Goal: Task Accomplishment & Management: Use online tool/utility

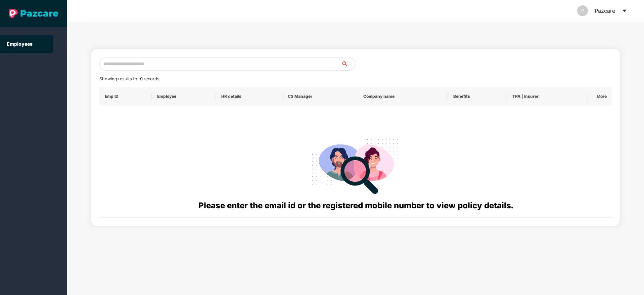
click at [141, 58] on input "text" at bounding box center [220, 63] width 242 height 13
paste input "**********"
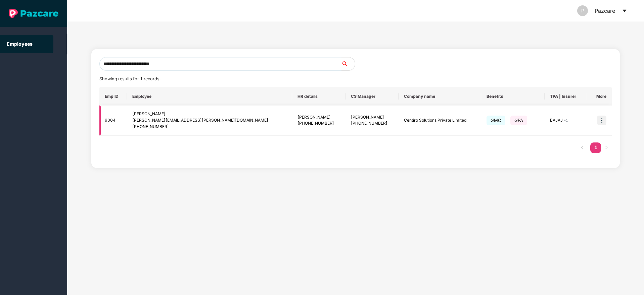
type input "**********"
click at [605, 123] on img at bounding box center [601, 119] width 9 height 9
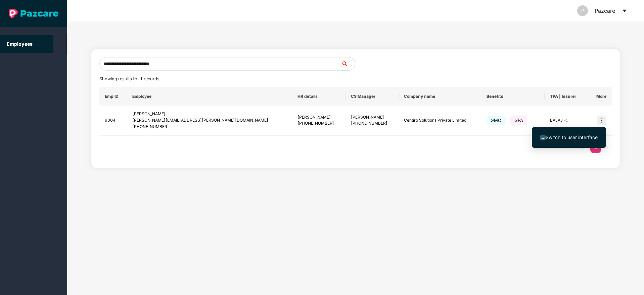
click at [576, 133] on li "Switch to user interface" at bounding box center [569, 137] width 74 height 14
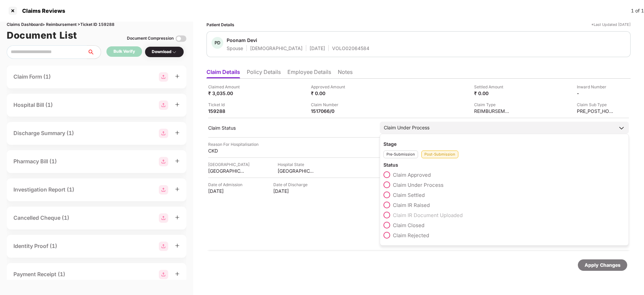
click at [388, 194] on span at bounding box center [386, 194] width 7 height 7
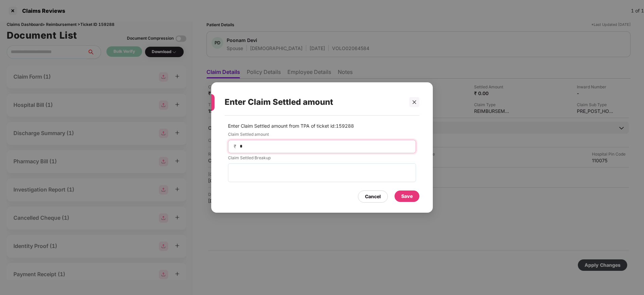
click at [252, 148] on input "*" at bounding box center [324, 146] width 171 height 7
type input "****"
click at [409, 198] on div "Save" at bounding box center [406, 195] width 11 height 7
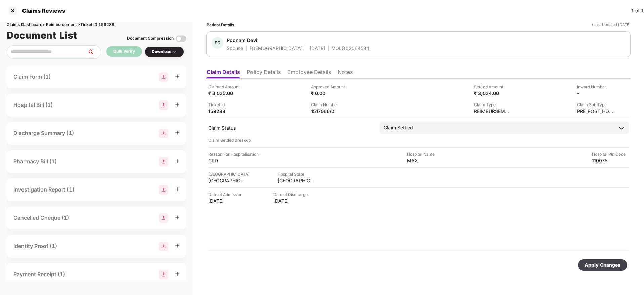
click at [597, 260] on div "Apply Changes" at bounding box center [602, 264] width 49 height 11
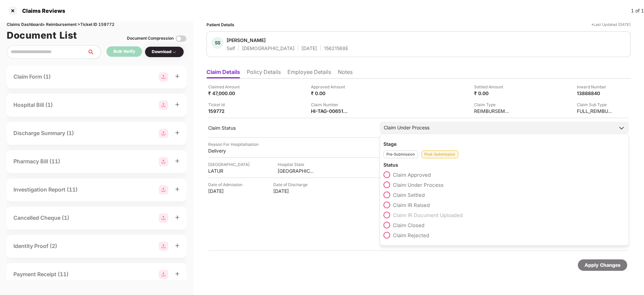
click at [387, 175] on span at bounding box center [386, 174] width 7 height 7
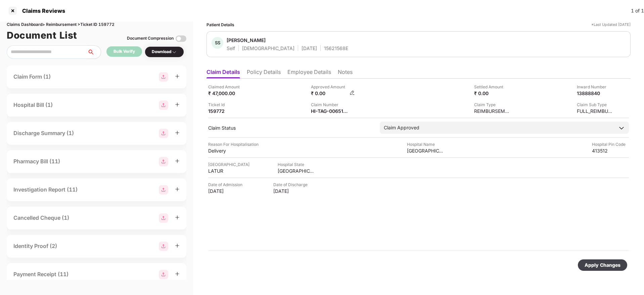
click at [352, 93] on img at bounding box center [351, 92] width 5 height 5
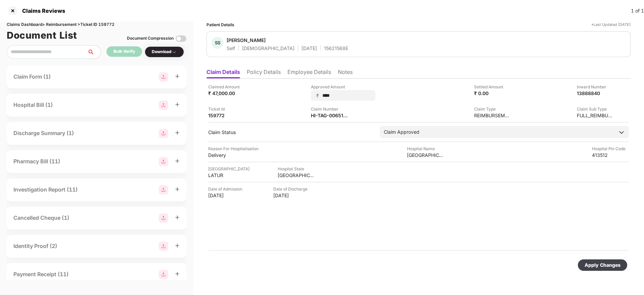
type input "*****"
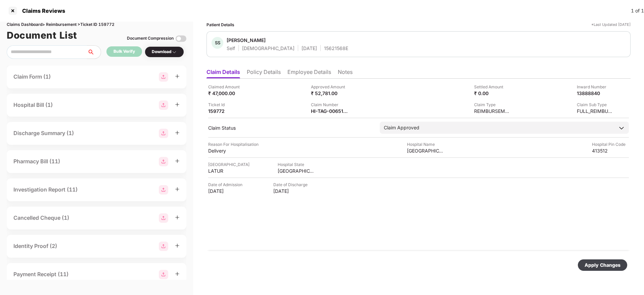
click at [595, 262] on div "Apply Changes" at bounding box center [602, 264] width 36 height 7
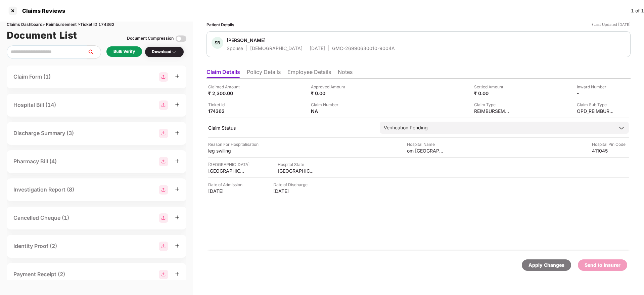
click at [262, 76] on li "Policy Details" at bounding box center [264, 73] width 34 height 10
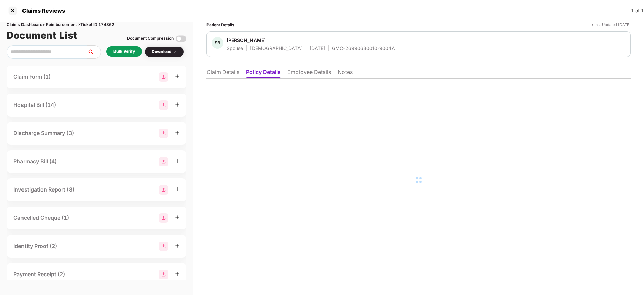
click at [302, 74] on li "Employee Details" at bounding box center [309, 73] width 44 height 10
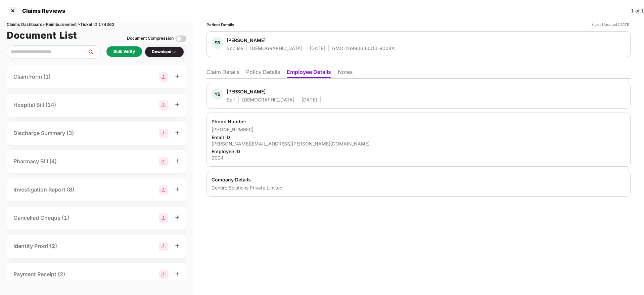
click at [245, 145] on div "yashpal.bansode@centiro.com" at bounding box center [418, 143] width 414 height 6
copy div "yashpal.bansode@centiro.com"
click at [219, 74] on li "Claim Details" at bounding box center [222, 73] width 33 height 10
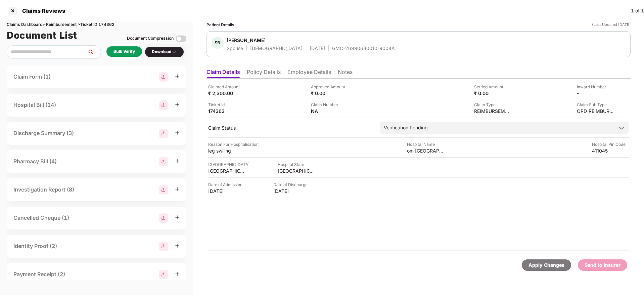
click at [135, 56] on div "Bulk Verify" at bounding box center [124, 51] width 36 height 10
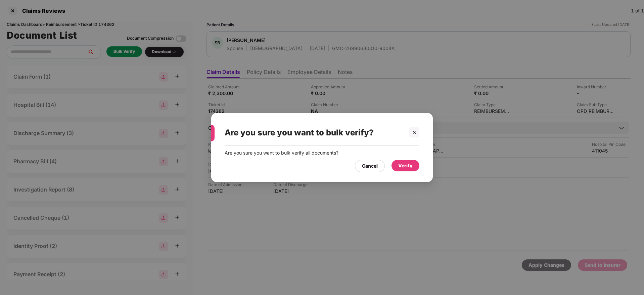
click at [411, 165] on div "Verify" at bounding box center [405, 165] width 14 height 7
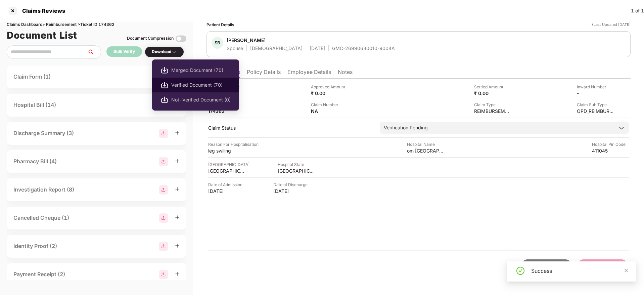
click at [188, 87] on span "Verified Document (70)" at bounding box center [200, 84] width 59 height 7
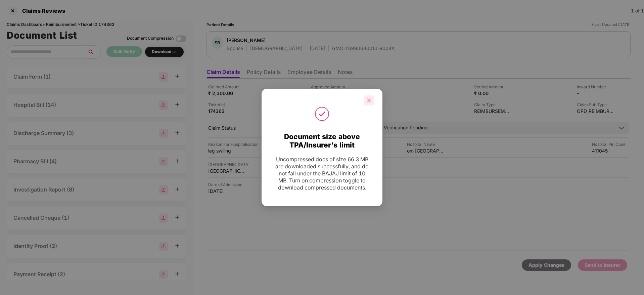
click at [371, 98] on icon "close" at bounding box center [369, 100] width 5 height 5
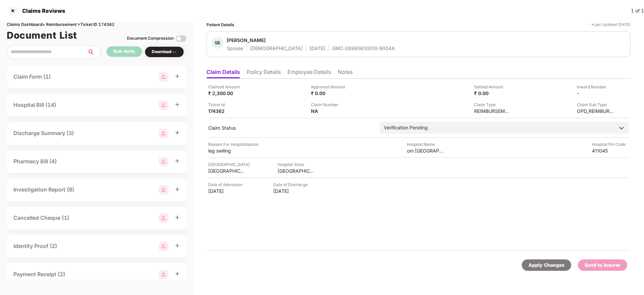
click at [332, 47] on div "GMC-26990630010-9004A" at bounding box center [363, 48] width 63 height 6
copy div "GMC-26990630010-9004A"
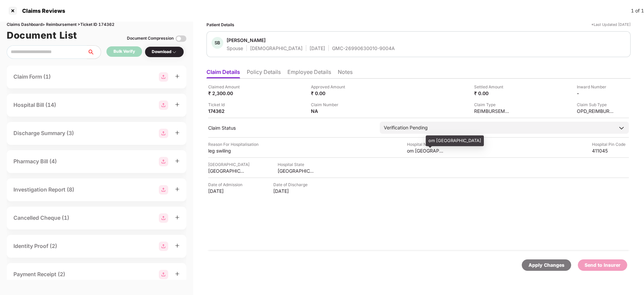
click at [415, 150] on div "om Sai hospital" at bounding box center [425, 150] width 37 height 6
copy div "om Sai hospital"
click at [210, 150] on div "leg swiling" at bounding box center [226, 150] width 37 height 6
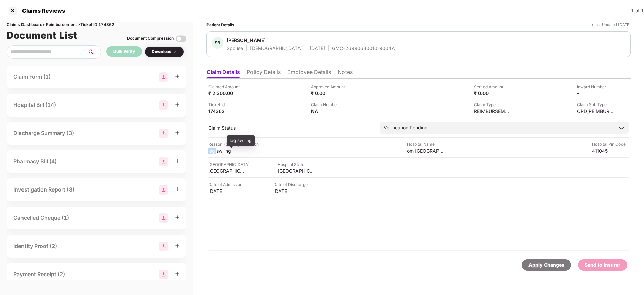
click at [210, 150] on div "leg swiling" at bounding box center [226, 150] width 37 height 6
copy div "leg swiling"
click at [315, 73] on li "Employee Details" at bounding box center [309, 73] width 44 height 10
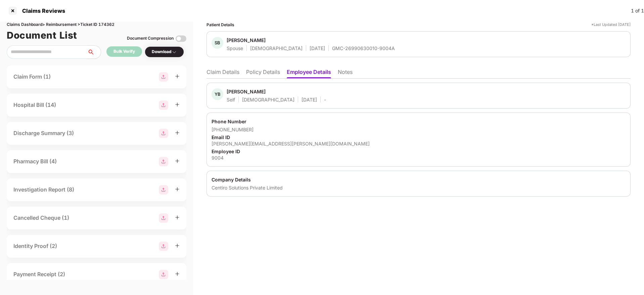
click at [258, 144] on div "yashpal.bansode@centiro.com" at bounding box center [418, 143] width 414 height 6
copy div "yashpal.bansode@centiro.com"
drag, startPoint x: 220, startPoint y: 128, endPoint x: 253, endPoint y: 129, distance: 32.6
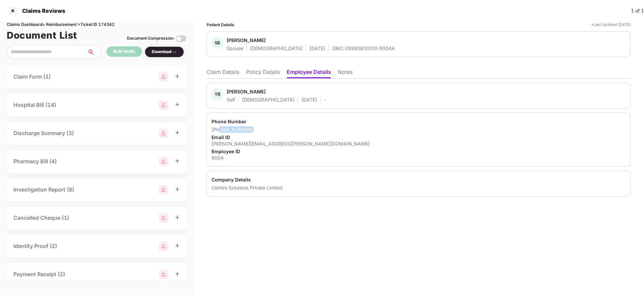
click at [253, 129] on div "+918956815780" at bounding box center [418, 129] width 414 height 6
copy div "8956815780"
click at [225, 70] on li "Claim Details" at bounding box center [222, 73] width 33 height 10
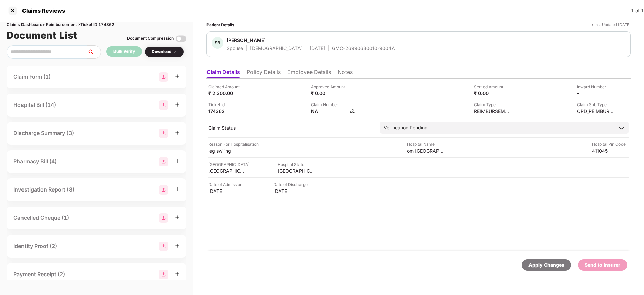
click at [350, 110] on img at bounding box center [351, 110] width 5 height 5
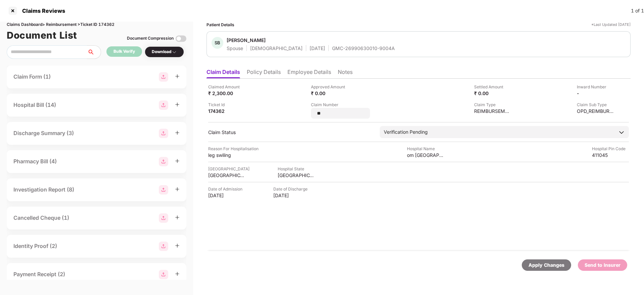
type input "*"
type input "**********"
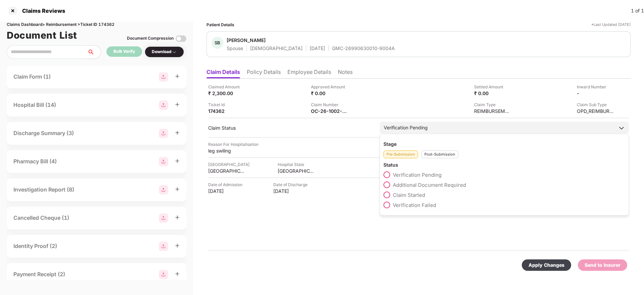
click at [433, 158] on div "Post-Submission" at bounding box center [439, 154] width 37 height 8
click at [387, 185] on span at bounding box center [386, 184] width 7 height 7
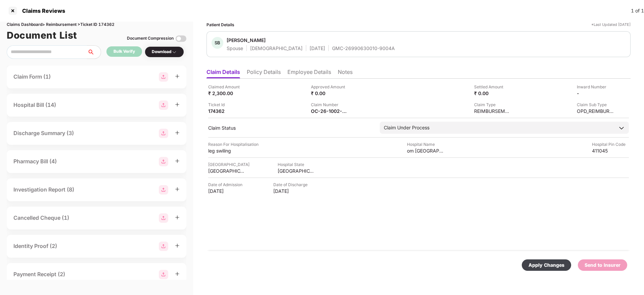
click at [549, 268] on div "Apply Changes" at bounding box center [546, 264] width 36 height 7
click at [270, 76] on li "Policy Details" at bounding box center [264, 73] width 34 height 10
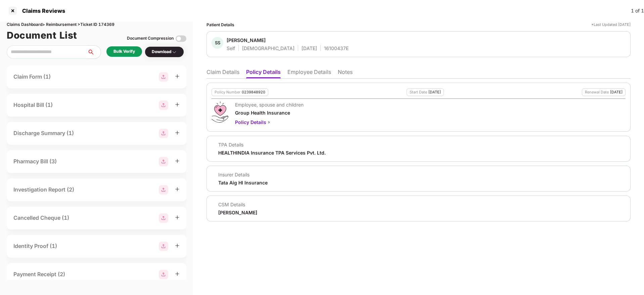
click at [298, 75] on li "Employee Details" at bounding box center [309, 73] width 44 height 10
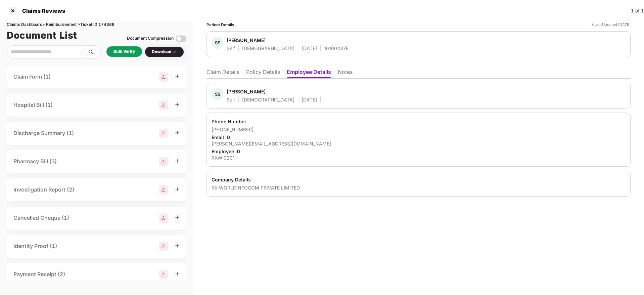
click at [262, 74] on li "Policy Details" at bounding box center [263, 73] width 34 height 10
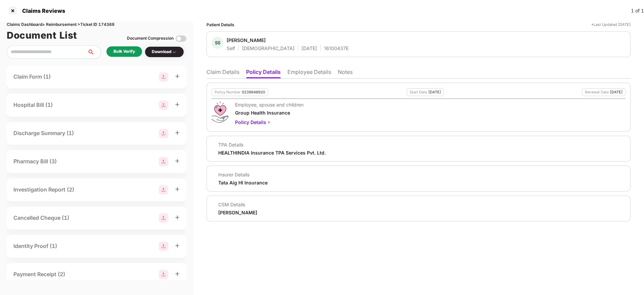
click at [228, 70] on li "Claim Details" at bounding box center [222, 73] width 33 height 10
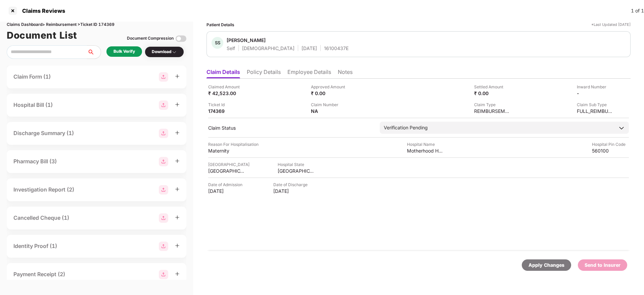
click at [251, 76] on li "Policy Details" at bounding box center [264, 73] width 34 height 10
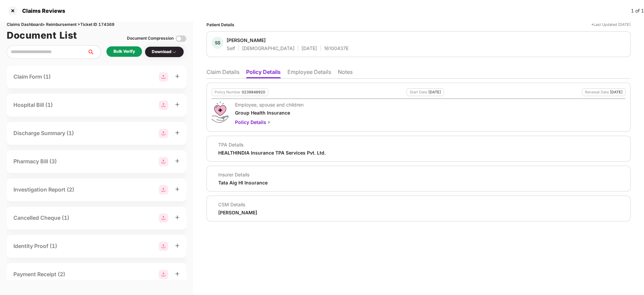
click at [212, 76] on li "Claim Details" at bounding box center [222, 73] width 33 height 10
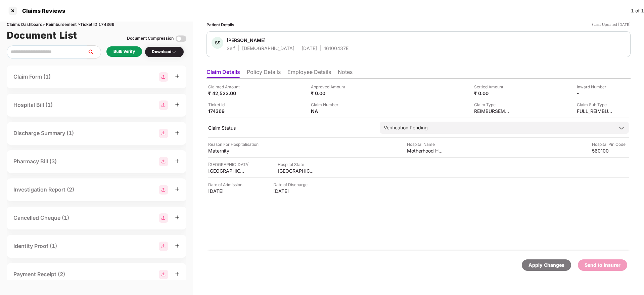
click at [121, 51] on div "Bulk Verify" at bounding box center [123, 51] width 21 height 6
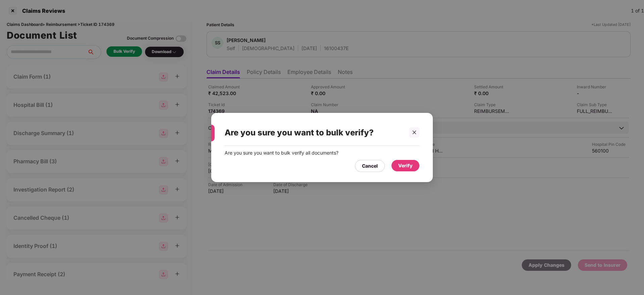
click at [403, 164] on div "Verify" at bounding box center [405, 165] width 14 height 7
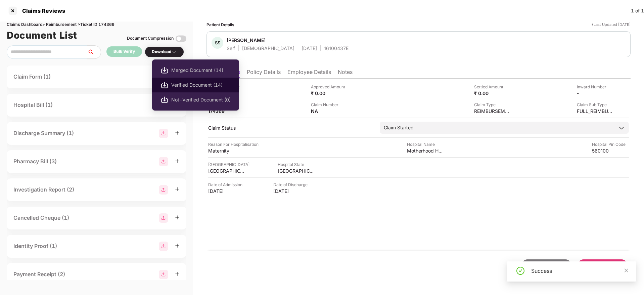
click at [184, 82] on span "Verified Document (14)" at bounding box center [200, 84] width 59 height 7
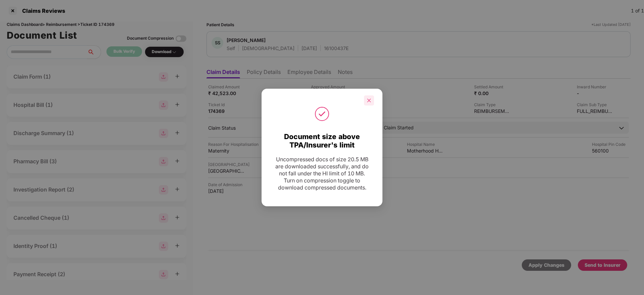
click at [369, 104] on div at bounding box center [369, 100] width 10 height 10
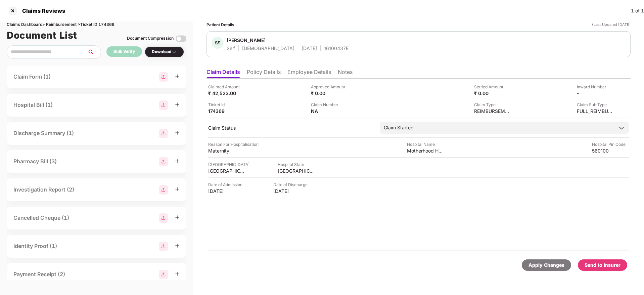
click at [605, 261] on div "Send to Insurer" at bounding box center [602, 264] width 36 height 7
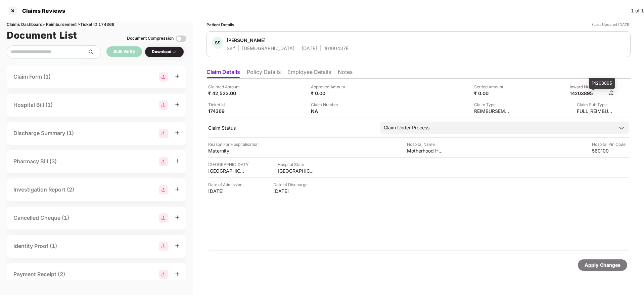
click at [582, 95] on div "14203895" at bounding box center [588, 93] width 37 height 6
copy div "14203895"
click at [324, 51] on div "16100437E" at bounding box center [336, 48] width 25 height 6
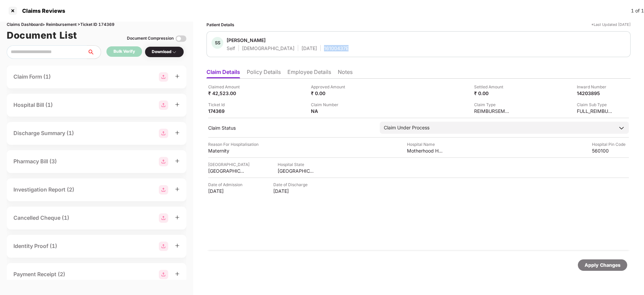
copy div "16100437E"
click at [287, 91] on div "Claimed Amount ₹ 42,523.00" at bounding box center [257, 90] width 98 height 13
click at [268, 77] on li "Policy Details" at bounding box center [264, 73] width 34 height 10
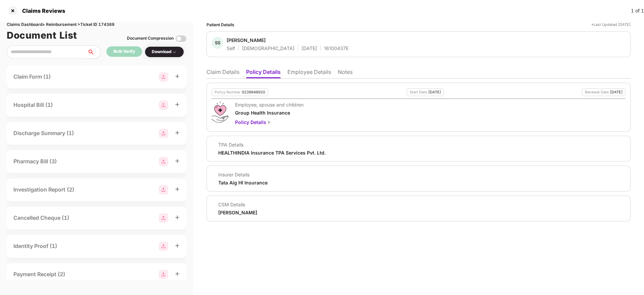
click at [228, 73] on li "Claim Details" at bounding box center [222, 73] width 33 height 10
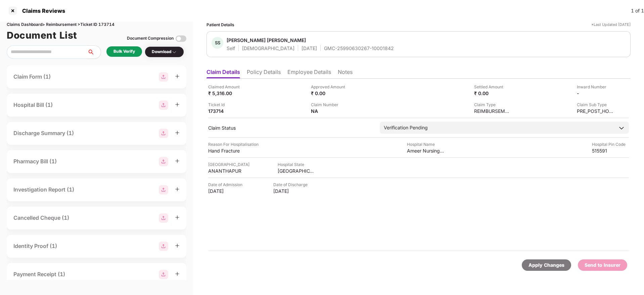
click at [127, 51] on div "Bulk Verify" at bounding box center [123, 51] width 21 height 6
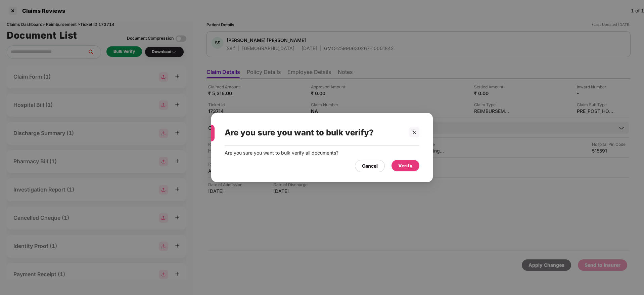
click at [407, 167] on div "Verify" at bounding box center [405, 165] width 14 height 7
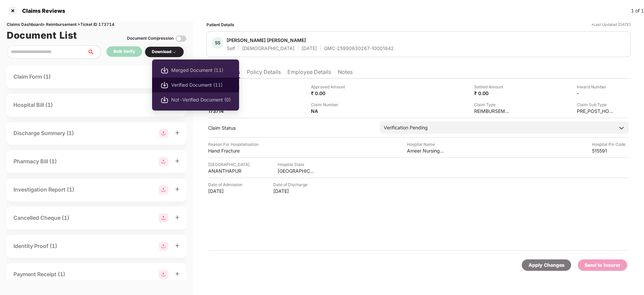
click at [195, 86] on span "Verified Document (11)" at bounding box center [200, 84] width 59 height 7
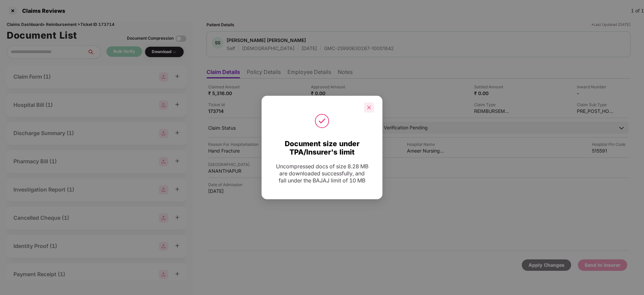
click at [371, 105] on icon "close" at bounding box center [369, 107] width 5 height 5
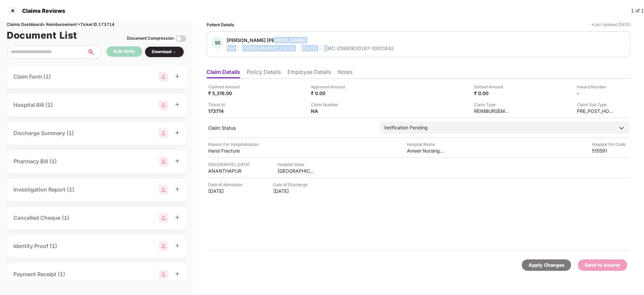
drag, startPoint x: 296, startPoint y: 43, endPoint x: 301, endPoint y: 50, distance: 8.2
click at [301, 50] on div "[PERSON_NAME] [PERSON_NAME] Self [DEMOGRAPHIC_DATA] [DATE] GMC-25990630267-1000…" at bounding box center [310, 44] width 167 height 14
click at [324, 50] on div "GMC-25990630267-10001842" at bounding box center [359, 48] width 70 height 6
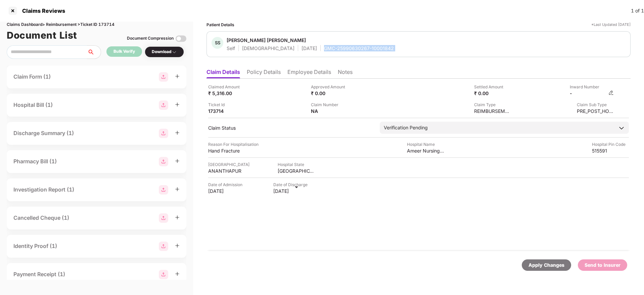
click at [609, 91] on img at bounding box center [610, 92] width 5 height 5
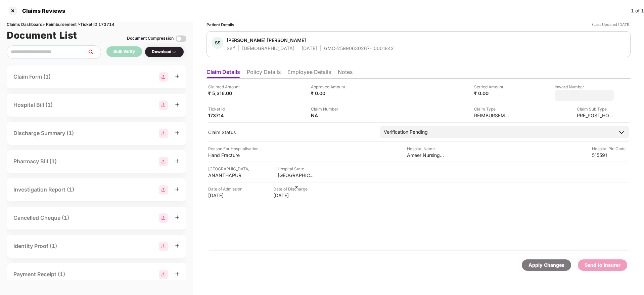
type input "**********"
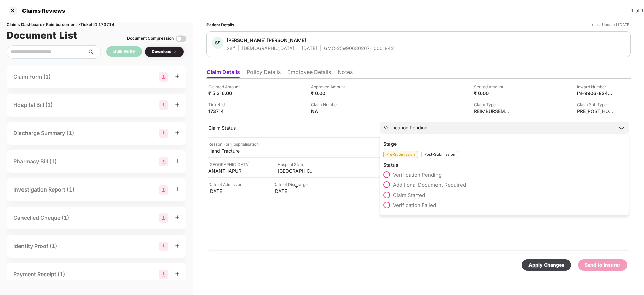
click at [433, 154] on div "Pre-Submission Post-Submission" at bounding box center [504, 152] width 242 height 11
click at [433, 154] on div "Post-Submission" at bounding box center [439, 154] width 37 height 8
click at [388, 184] on span at bounding box center [386, 184] width 7 height 7
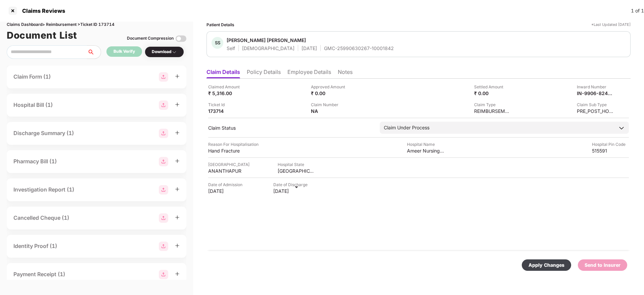
click at [540, 263] on div "Apply Changes" at bounding box center [546, 264] width 36 height 7
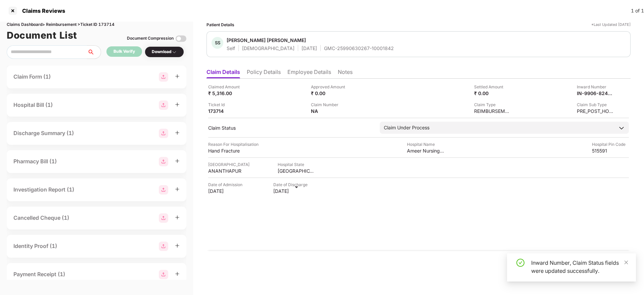
click at [266, 76] on li "Policy Details" at bounding box center [264, 73] width 34 height 10
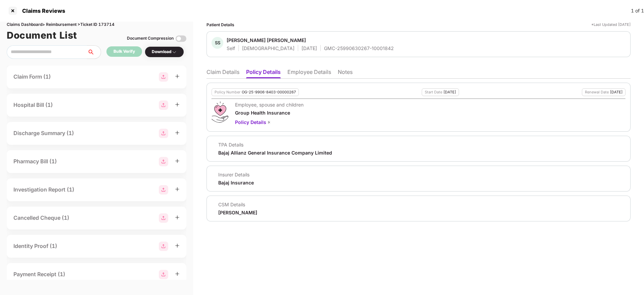
click at [217, 70] on li "Claim Details" at bounding box center [222, 73] width 33 height 10
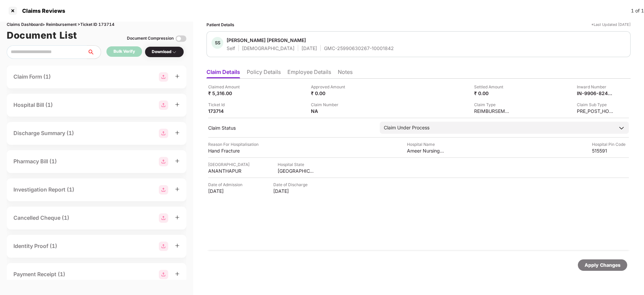
click at [324, 47] on div "GMC-25990630267-10001842" at bounding box center [359, 48] width 70 height 6
copy div "GMC-25990630267-10001842"
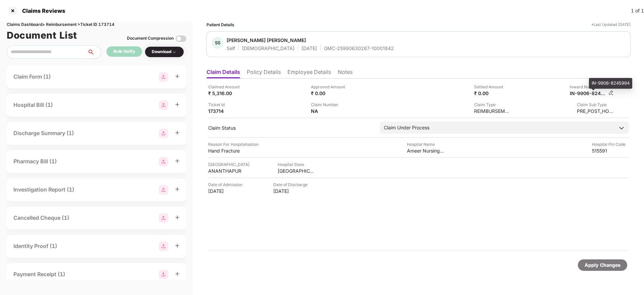
click at [585, 94] on div "IN-9906-8245994" at bounding box center [588, 93] width 37 height 6
copy div
click at [324, 49] on div "GMC-25990630267-10001842" at bounding box center [359, 48] width 70 height 6
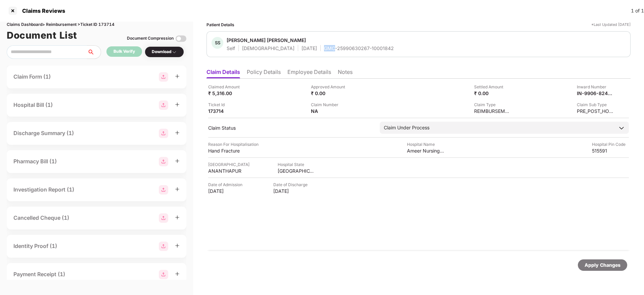
click at [324, 49] on div "GMC-25990630267-10001842" at bounding box center [359, 48] width 70 height 6
copy div "GMC-25990630267-10001842"
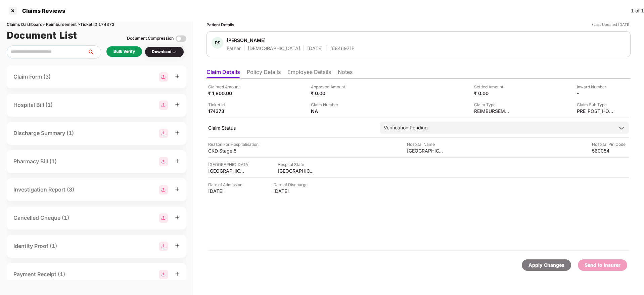
click at [262, 72] on li "Policy Details" at bounding box center [264, 73] width 34 height 10
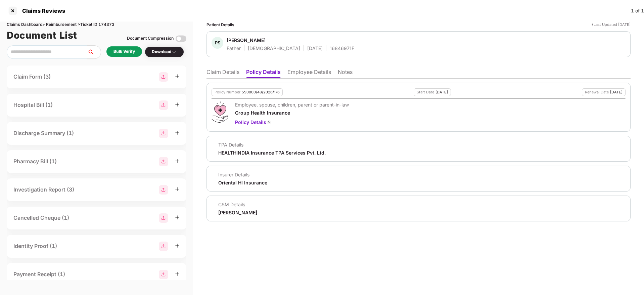
click at [298, 68] on li "Employee Details" at bounding box center [309, 73] width 44 height 10
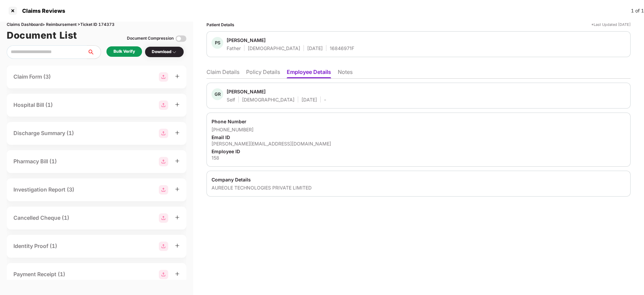
click at [265, 73] on li "Policy Details" at bounding box center [263, 73] width 34 height 10
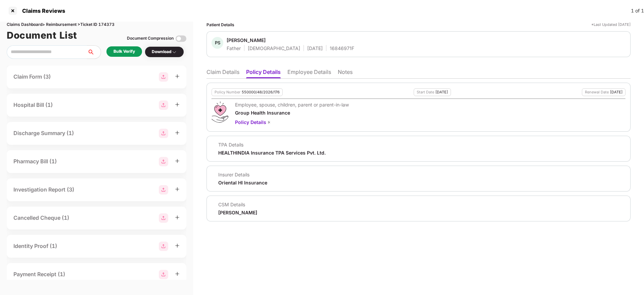
click at [214, 74] on li "Claim Details" at bounding box center [222, 73] width 33 height 10
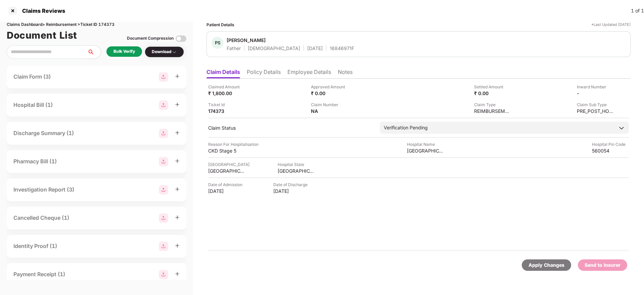
click at [122, 52] on div "Bulk Verify" at bounding box center [123, 51] width 21 height 6
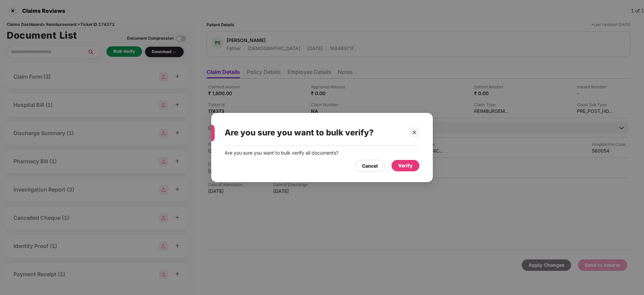
click at [401, 162] on div "Verify" at bounding box center [405, 165] width 14 height 7
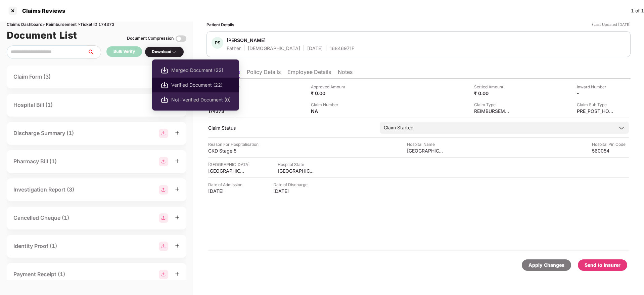
click at [189, 82] on span "Verified Document (22)" at bounding box center [200, 84] width 59 height 7
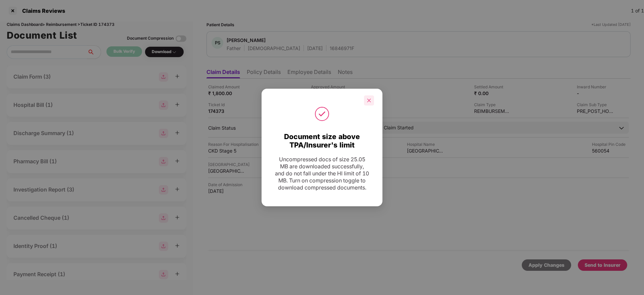
click at [369, 98] on icon "close" at bounding box center [369, 100] width 5 height 5
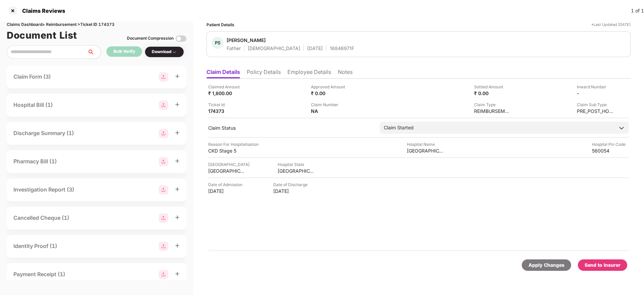
click at [604, 264] on div "Send to Insurer" at bounding box center [602, 264] width 36 height 7
click at [260, 79] on div "Claimed Amount ₹ 1,800.00 Approved Amount ₹ 0.00 Settled Amount ₹ 0.00 Inward N…" at bounding box center [418, 165] width 424 height 172
click at [269, 72] on li "Policy Details" at bounding box center [264, 73] width 34 height 10
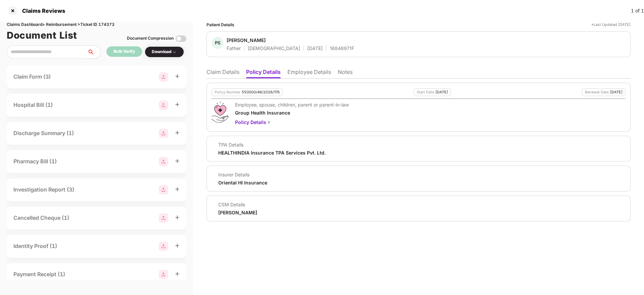
click at [222, 79] on div "Policy Number 550000/48/2026/176 Start Date 21 Apr 2025 Renewal Date 20 Apr 202…" at bounding box center [418, 150] width 424 height 143
click at [220, 77] on li "Claim Details" at bounding box center [222, 73] width 33 height 10
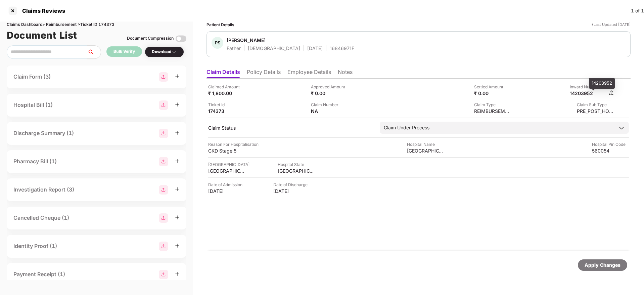
click at [585, 95] on div "14203952" at bounding box center [588, 93] width 37 height 6
copy div "14203952"
click at [330, 49] on div "16846971F" at bounding box center [342, 48] width 25 height 6
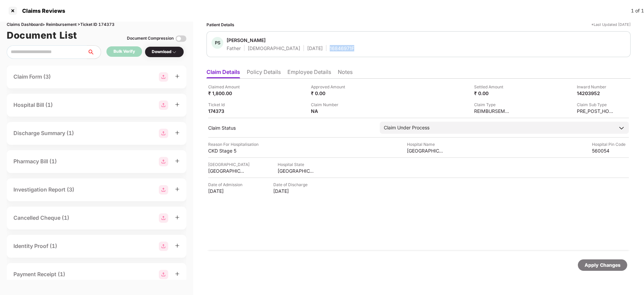
copy div "16846971F"
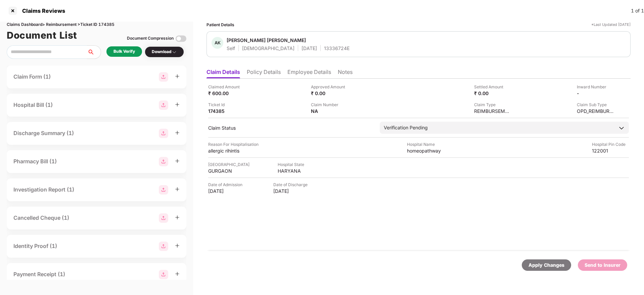
click at [260, 75] on li "Policy Details" at bounding box center [264, 73] width 34 height 10
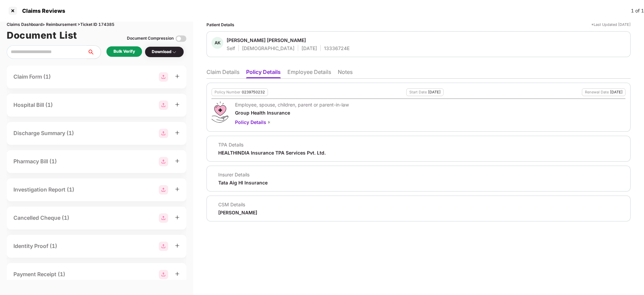
click at [303, 78] on li "Employee Details" at bounding box center [309, 73] width 44 height 10
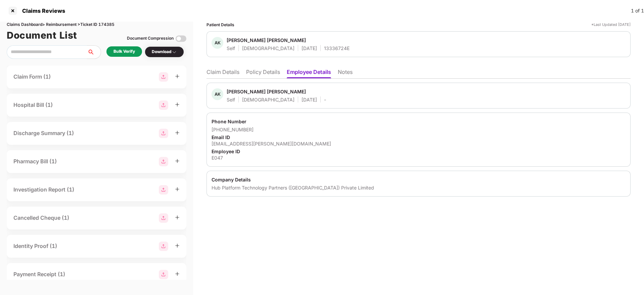
click at [261, 79] on div "AK [PERSON_NAME] [PERSON_NAME] Self [DEMOGRAPHIC_DATA] [DATE] - Phone Number [P…" at bounding box center [418, 138] width 424 height 118
click at [268, 73] on li "Policy Details" at bounding box center [263, 73] width 34 height 10
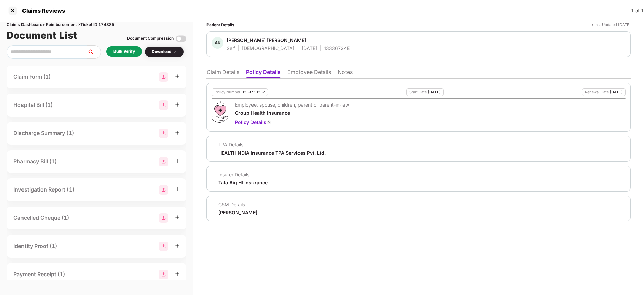
click at [319, 74] on li "Employee Details" at bounding box center [309, 73] width 44 height 10
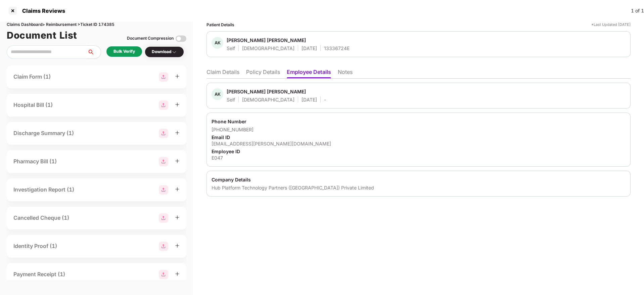
click at [271, 68] on li "Policy Details" at bounding box center [263, 73] width 34 height 10
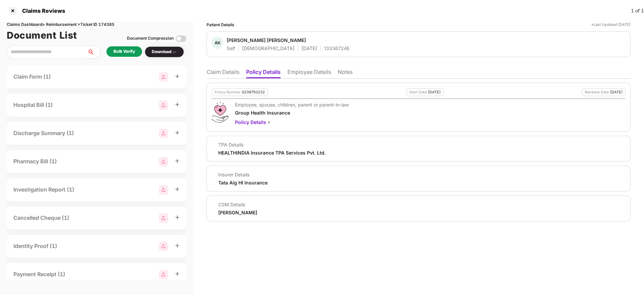
click at [218, 74] on li "Claim Details" at bounding box center [222, 73] width 33 height 10
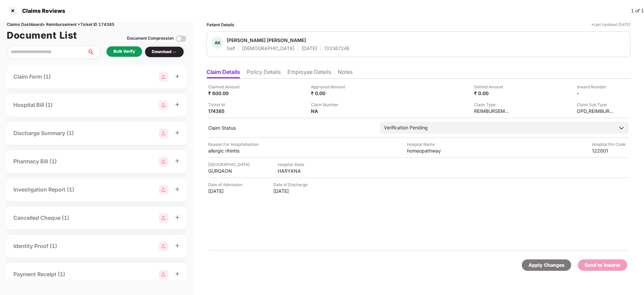
click at [117, 48] on div "Bulk Verify" at bounding box center [124, 51] width 36 height 10
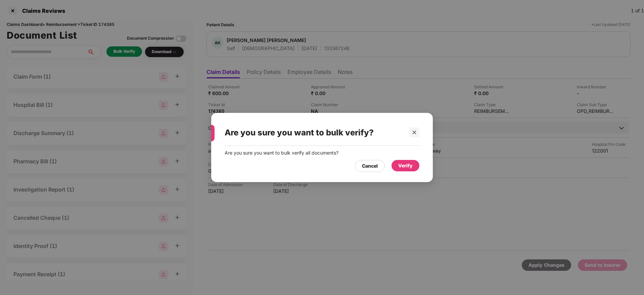
click at [410, 167] on div "Verify" at bounding box center [405, 165] width 14 height 7
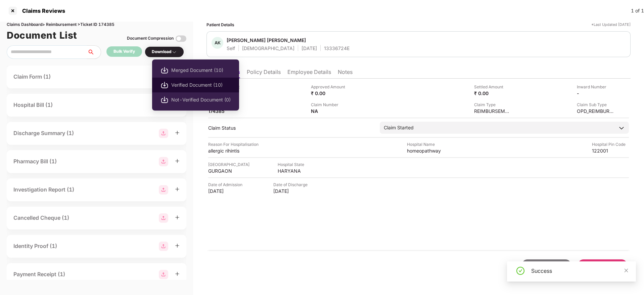
click at [190, 84] on span "Verified Document (10)" at bounding box center [200, 84] width 59 height 7
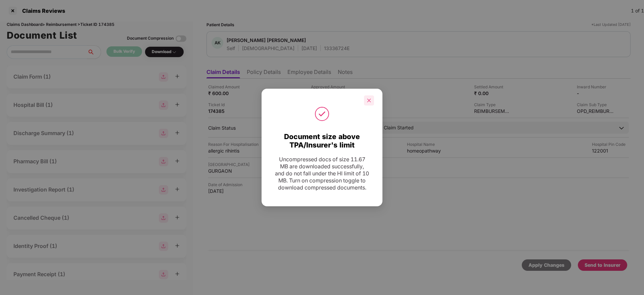
click at [371, 95] on div at bounding box center [369, 100] width 10 height 10
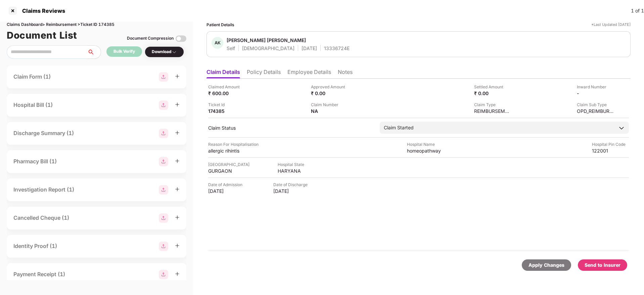
click at [607, 262] on div "Send to Insurer" at bounding box center [602, 264] width 36 height 7
click at [272, 74] on li "Policy Details" at bounding box center [264, 73] width 34 height 10
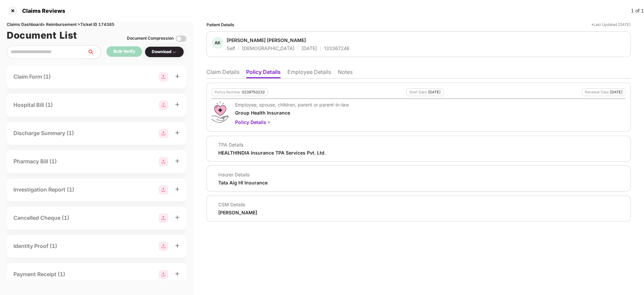
click at [214, 71] on li "Claim Details" at bounding box center [222, 73] width 33 height 10
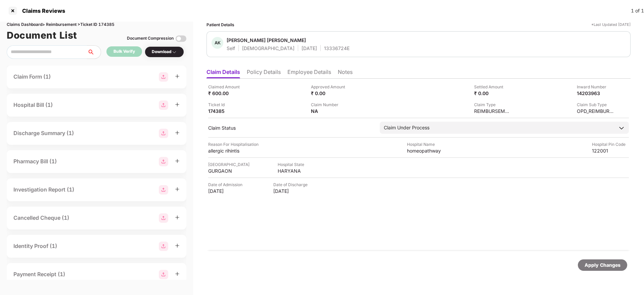
click at [307, 73] on li "Employee Details" at bounding box center [309, 73] width 44 height 10
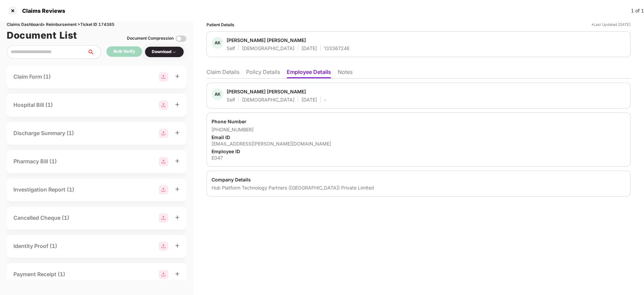
click at [211, 70] on li "Claim Details" at bounding box center [222, 73] width 33 height 10
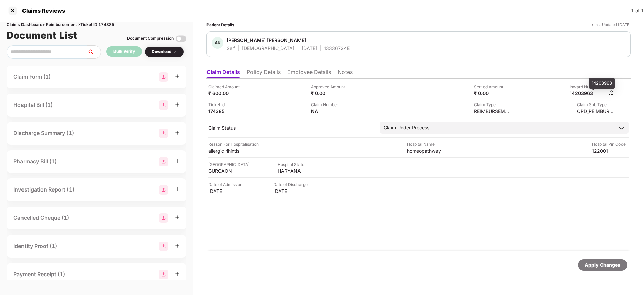
click at [577, 93] on div "14203963" at bounding box center [588, 93] width 37 height 6
copy div "14203963"
click at [324, 46] on div "13336724E" at bounding box center [337, 48] width 26 height 6
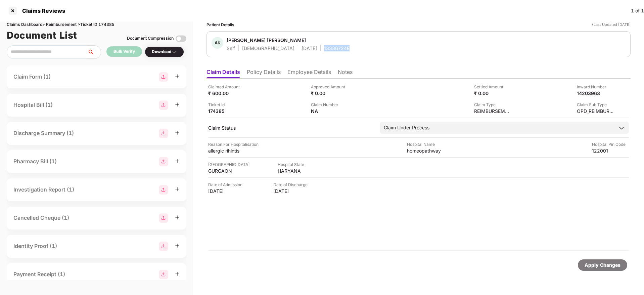
copy div "13336724E"
click at [256, 69] on li "Policy Details" at bounding box center [264, 73] width 34 height 10
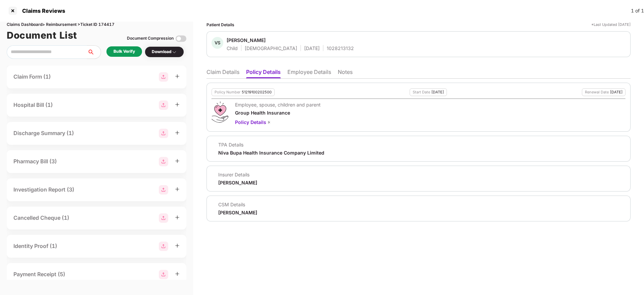
click at [319, 75] on li "Employee Details" at bounding box center [309, 73] width 44 height 10
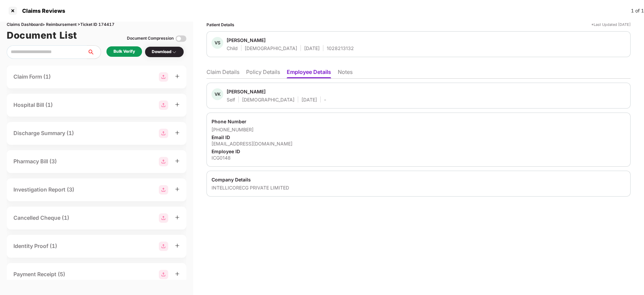
click at [266, 72] on li "Policy Details" at bounding box center [263, 73] width 34 height 10
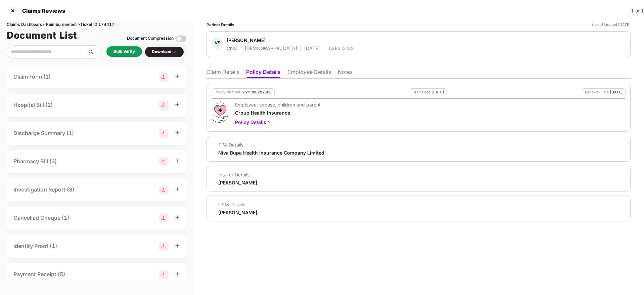
click at [226, 70] on li "Claim Details" at bounding box center [222, 73] width 33 height 10
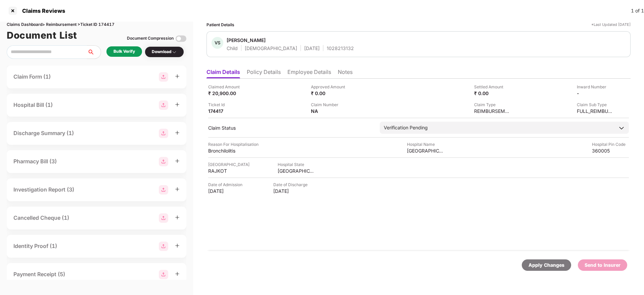
click at [122, 48] on div "Bulk Verify" at bounding box center [124, 51] width 36 height 10
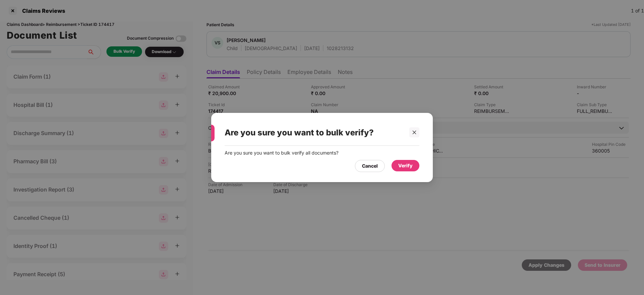
click at [400, 164] on div "Verify" at bounding box center [405, 165] width 14 height 7
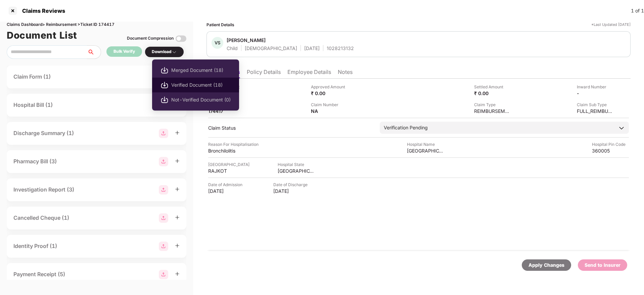
click at [195, 90] on li "Verified Document (18)" at bounding box center [195, 85] width 87 height 15
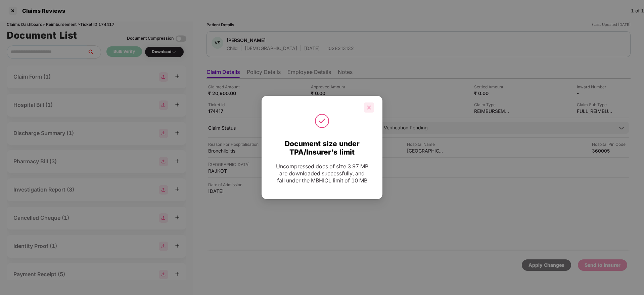
click at [368, 110] on div at bounding box center [369, 107] width 10 height 10
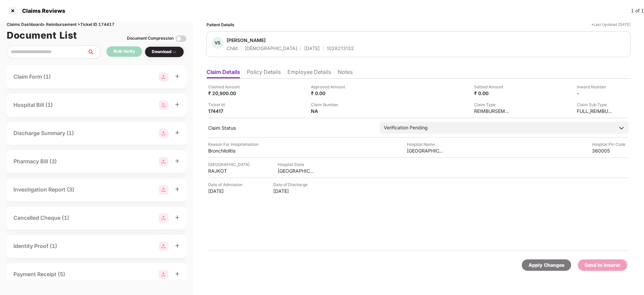
click at [267, 73] on li "Policy Details" at bounding box center [264, 73] width 34 height 10
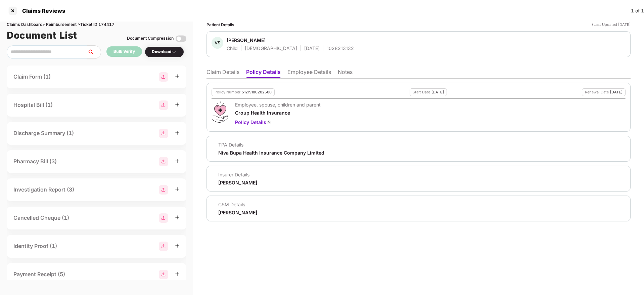
click at [297, 76] on li "Employee Details" at bounding box center [309, 73] width 44 height 10
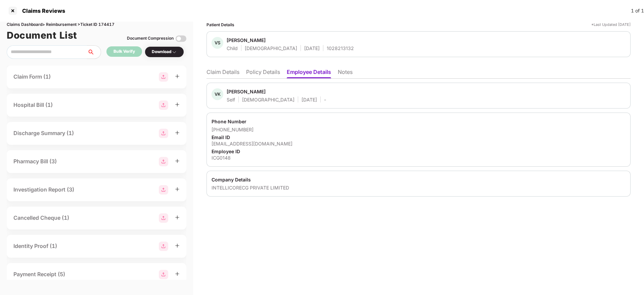
click at [270, 74] on li "Policy Details" at bounding box center [263, 73] width 34 height 10
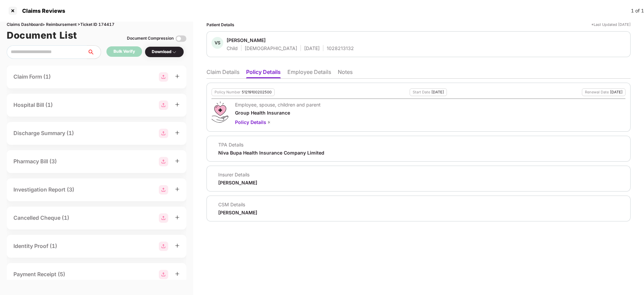
click at [227, 73] on li "Claim Details" at bounding box center [222, 73] width 33 height 10
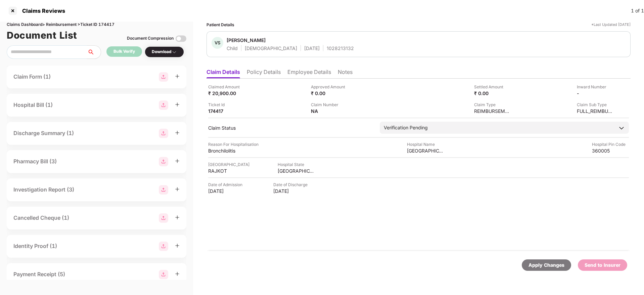
click at [327, 48] on div "1028213132" at bounding box center [340, 48] width 27 height 6
copy div "1028213132"
click at [339, 10] on div "Claims Reviews 1 of 1" at bounding box center [322, 10] width 644 height 21
click at [274, 73] on li "Policy Details" at bounding box center [264, 73] width 34 height 10
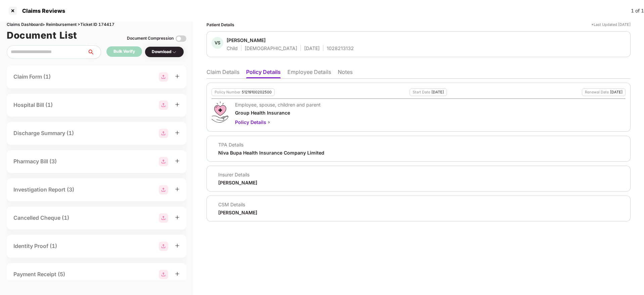
click at [229, 76] on li "Claim Details" at bounding box center [222, 73] width 33 height 10
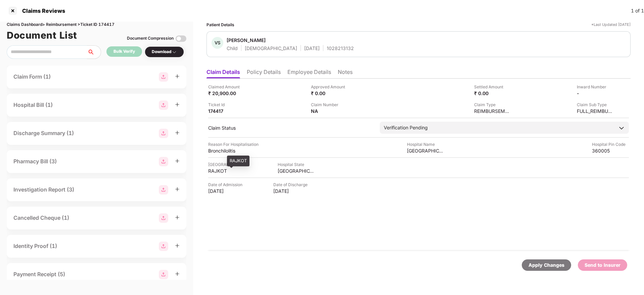
click at [225, 170] on div "RAJKOT" at bounding box center [226, 171] width 37 height 6
copy div "RAJKOT"
click at [287, 107] on div "Ticket Id 174417" at bounding box center [257, 107] width 98 height 13
click at [417, 151] on div "Mantram Children Hospital" at bounding box center [425, 150] width 37 height 6
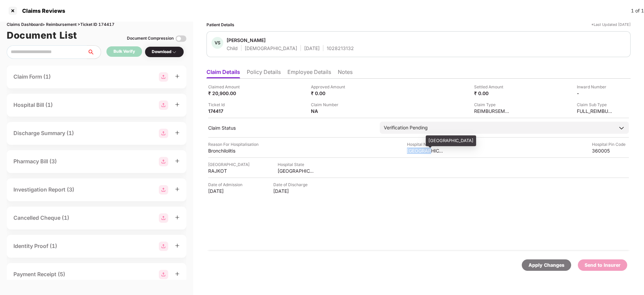
click at [417, 151] on div "Mantram Children Hospital" at bounding box center [425, 150] width 37 height 6
copy div "Mantram Children Hospital"
click at [363, 102] on div "Claim Number NA" at bounding box center [360, 107] width 98 height 13
click at [609, 92] on img at bounding box center [610, 92] width 5 height 5
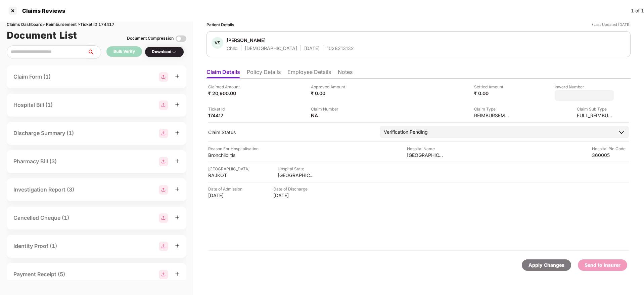
type input "**********"
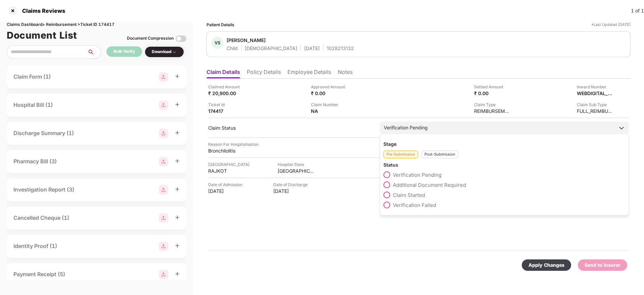
click at [429, 154] on div "Post-Submission" at bounding box center [439, 154] width 37 height 8
click at [388, 185] on span at bounding box center [386, 184] width 7 height 7
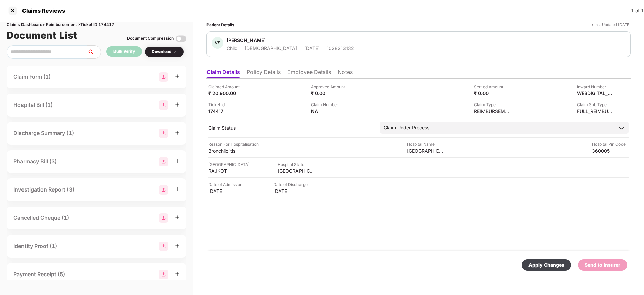
click at [546, 263] on div "Apply Changes" at bounding box center [546, 264] width 36 height 7
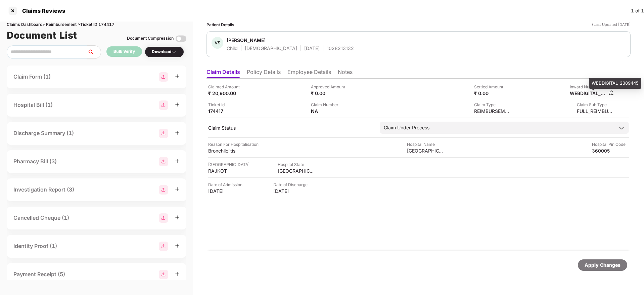
click at [591, 93] on div "WEBDIGITAL_2389445" at bounding box center [588, 93] width 37 height 6
copy div
click at [327, 48] on div "1028213132" at bounding box center [340, 48] width 27 height 6
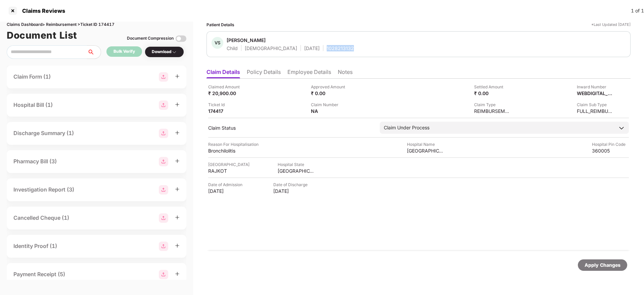
click at [327, 48] on div "1028213132" at bounding box center [340, 48] width 27 height 6
copy div "1028213132"
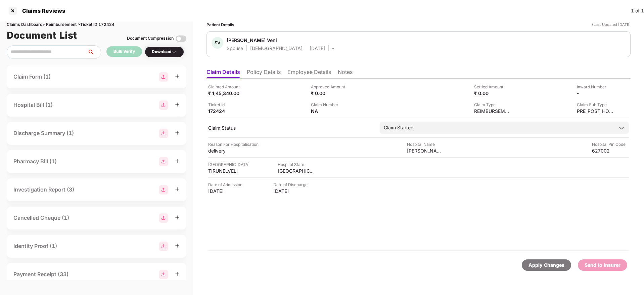
click at [255, 67] on ul "Claim Details Policy Details Employee Details Notes" at bounding box center [418, 71] width 424 height 13
click at [264, 70] on li "Policy Details" at bounding box center [264, 73] width 34 height 10
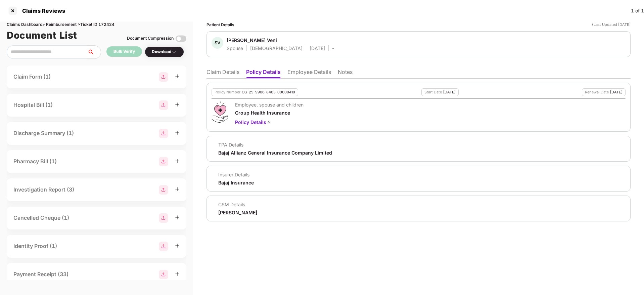
click at [309, 74] on li "Employee Details" at bounding box center [309, 73] width 44 height 10
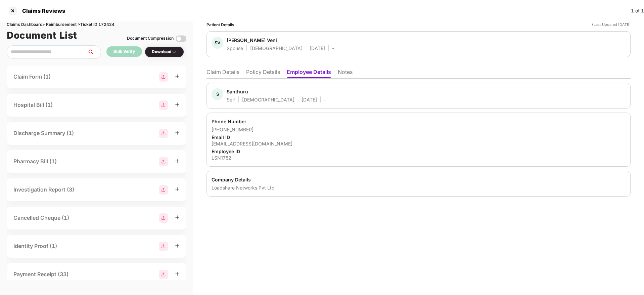
click at [265, 71] on li "Policy Details" at bounding box center [263, 73] width 34 height 10
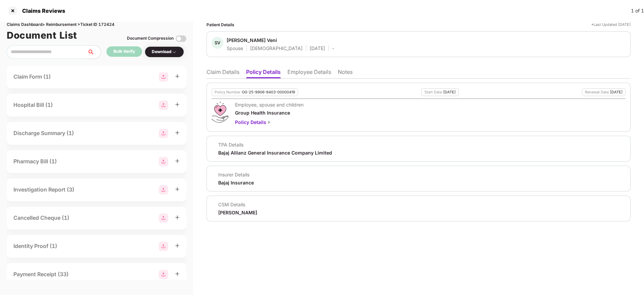
click at [311, 72] on li "Employee Details" at bounding box center [309, 73] width 44 height 10
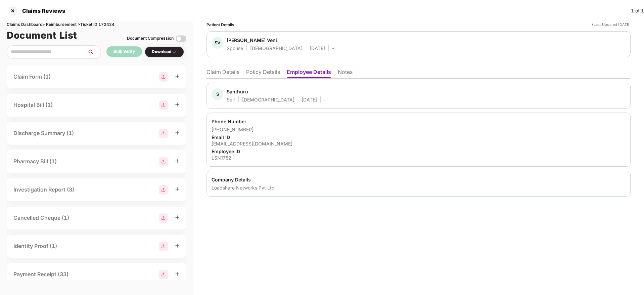
click at [249, 143] on div "[EMAIL_ADDRESS][DOMAIN_NAME]" at bounding box center [418, 143] width 414 height 6
copy div "[EMAIL_ADDRESS][DOMAIN_NAME]"
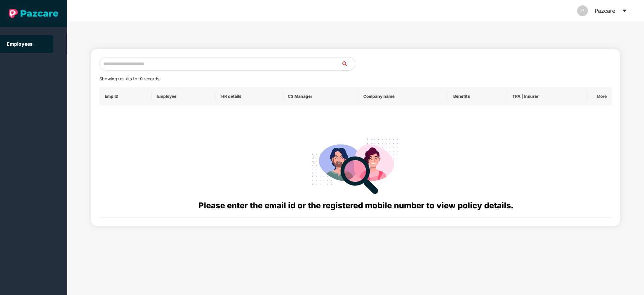
click at [129, 61] on input "text" at bounding box center [220, 63] width 242 height 13
paste input "**********"
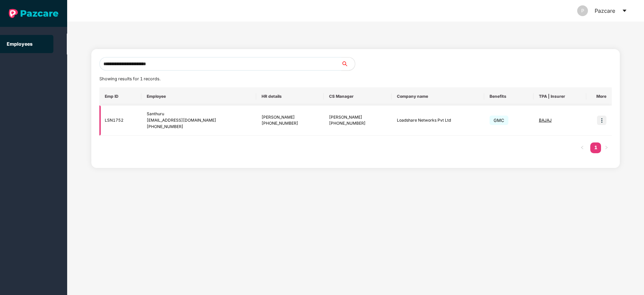
type input "**********"
click at [597, 121] on img at bounding box center [601, 119] width 9 height 9
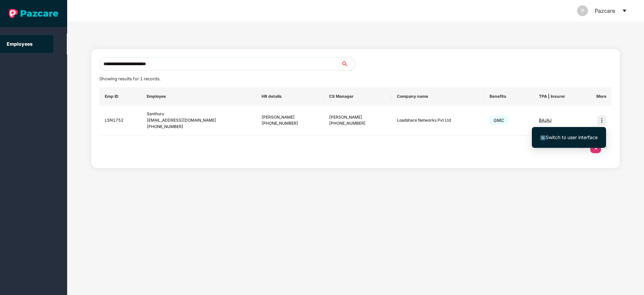
click at [567, 130] on li "Switch to user interface" at bounding box center [569, 137] width 74 height 14
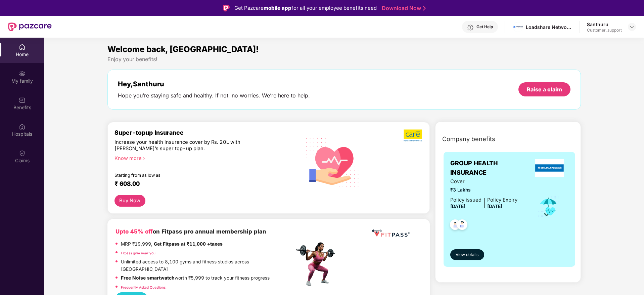
click at [24, 105] on div "Benefits" at bounding box center [22, 107] width 44 height 7
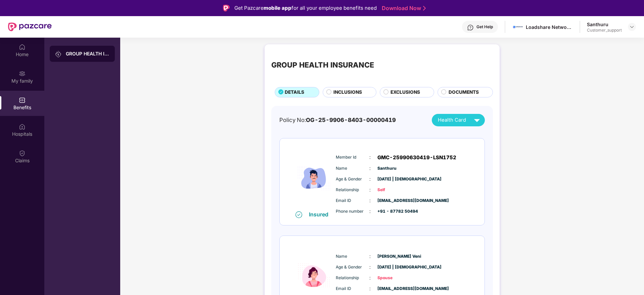
scroll to position [44, 0]
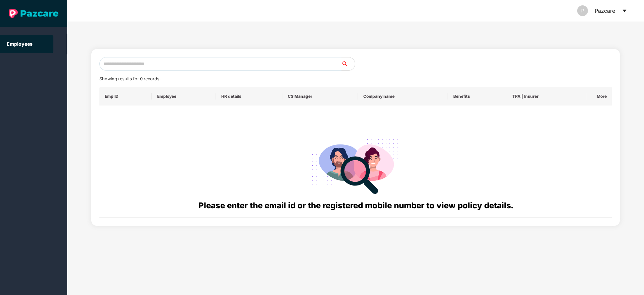
click at [127, 58] on input "text" at bounding box center [220, 63] width 242 height 13
paste input "**********"
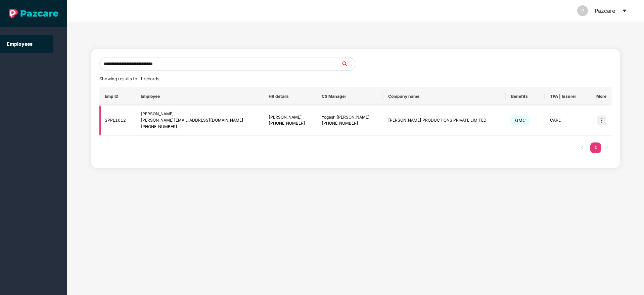
type input "**********"
click at [601, 122] on img at bounding box center [601, 119] width 9 height 9
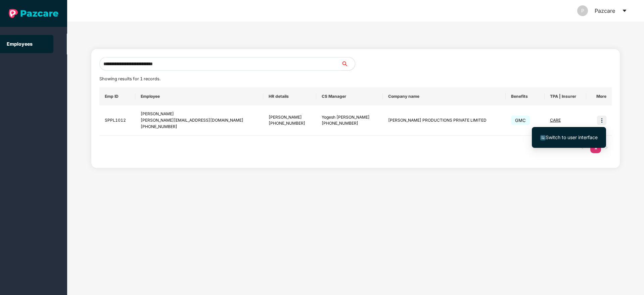
click at [571, 136] on span "Switch to user interface" at bounding box center [572, 137] width 52 height 6
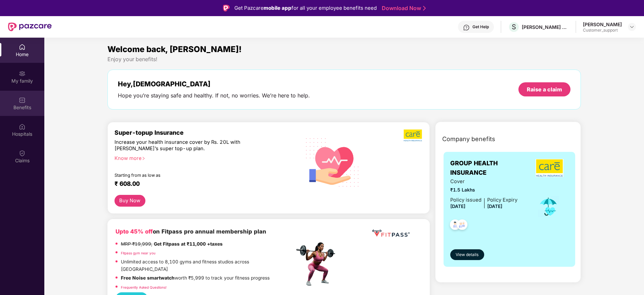
click at [11, 99] on div "Benefits" at bounding box center [22, 103] width 44 height 25
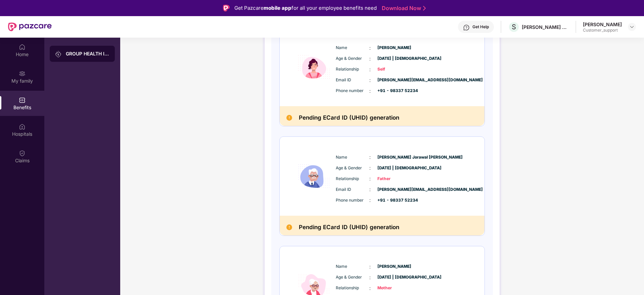
scroll to position [165, 0]
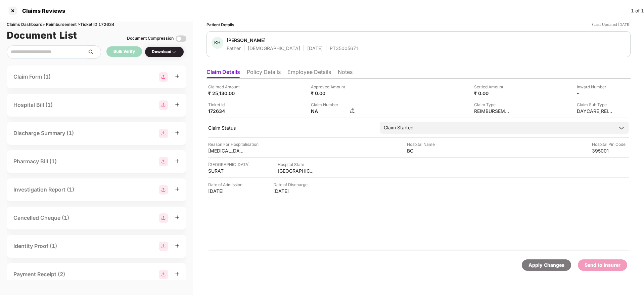
click at [351, 110] on img at bounding box center [351, 110] width 5 height 5
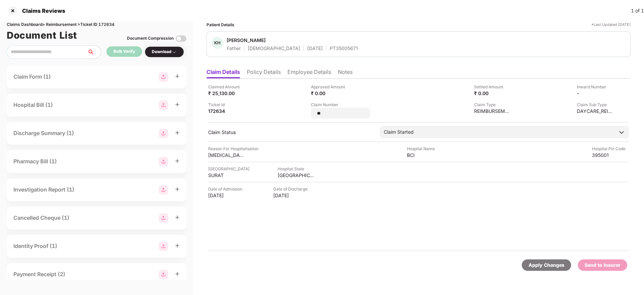
type input "*"
type input "**********"
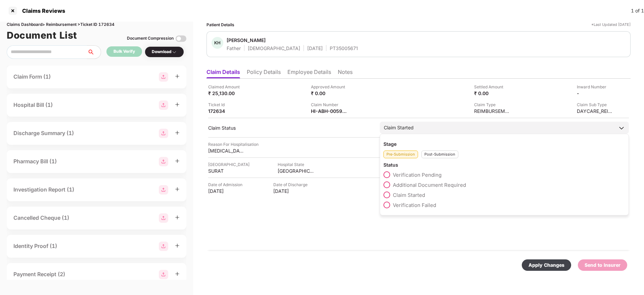
click at [431, 157] on div "Post-Submission" at bounding box center [439, 154] width 37 height 8
click at [385, 184] on span at bounding box center [386, 184] width 7 height 7
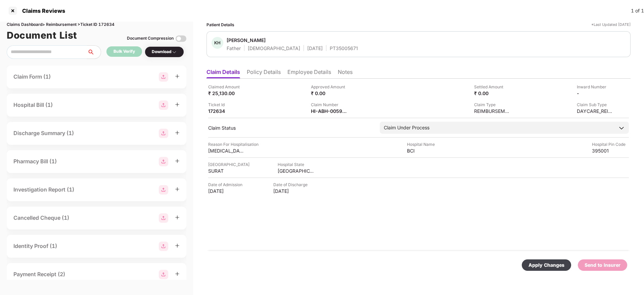
click at [543, 264] on div "Apply Changes" at bounding box center [546, 264] width 36 height 7
click at [262, 75] on li "Policy Details" at bounding box center [264, 73] width 34 height 10
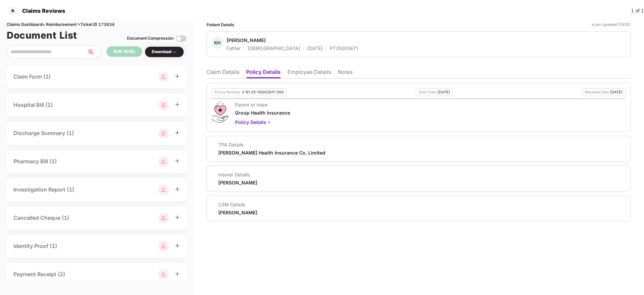
click at [220, 75] on li "Claim Details" at bounding box center [222, 73] width 33 height 10
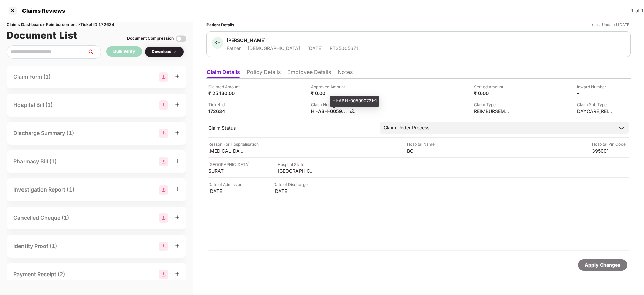
click at [325, 112] on div "HI-ABH-005990721-1" at bounding box center [329, 111] width 37 height 6
copy div
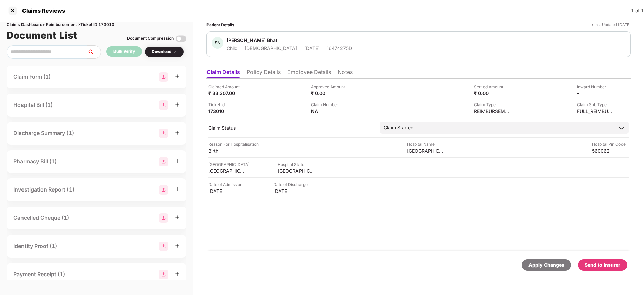
click at [263, 69] on li "Policy Details" at bounding box center [264, 73] width 34 height 10
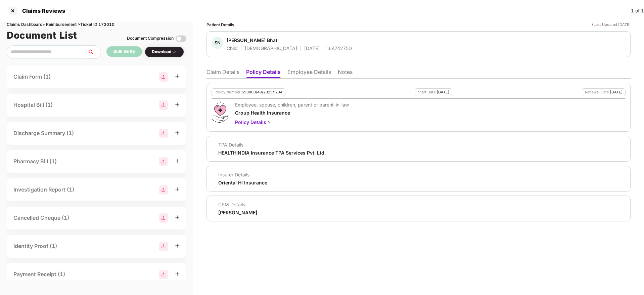
click at [293, 73] on li "Employee Details" at bounding box center [309, 73] width 44 height 10
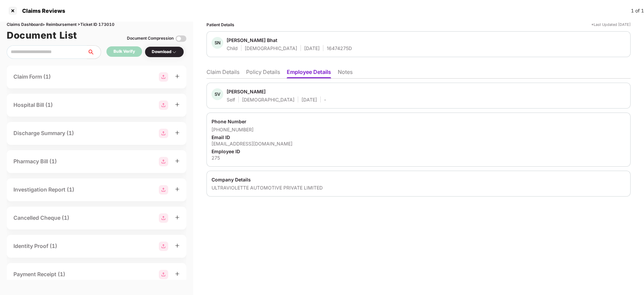
click at [263, 74] on li "Policy Details" at bounding box center [263, 73] width 34 height 10
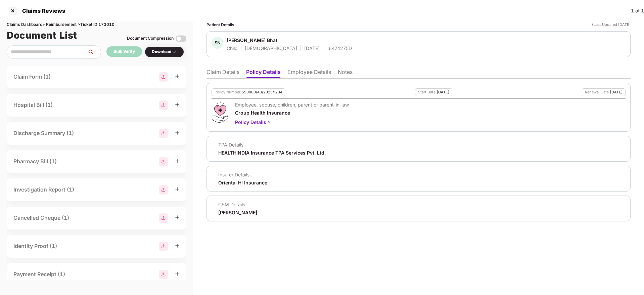
click at [227, 72] on li "Claim Details" at bounding box center [222, 73] width 33 height 10
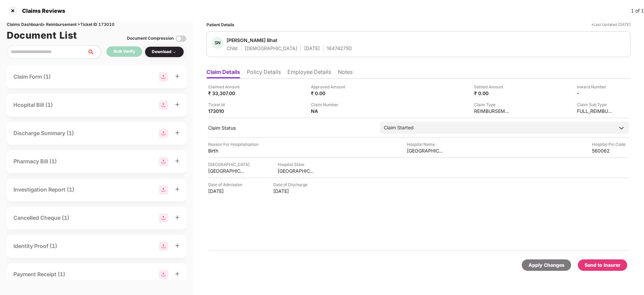
click at [261, 72] on li "Policy Details" at bounding box center [264, 73] width 34 height 10
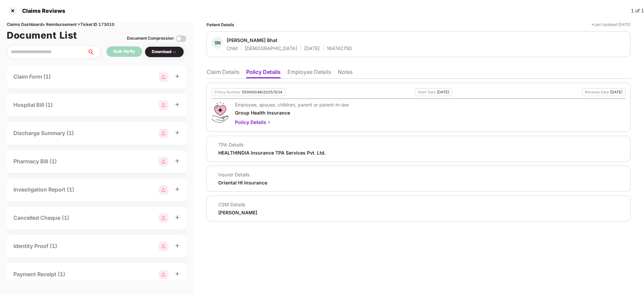
click at [213, 72] on li "Claim Details" at bounding box center [222, 73] width 33 height 10
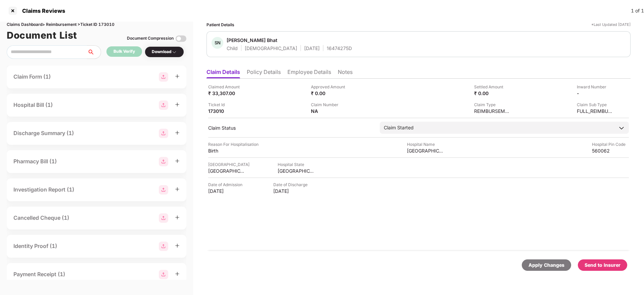
click at [257, 71] on li "Policy Details" at bounding box center [264, 73] width 34 height 10
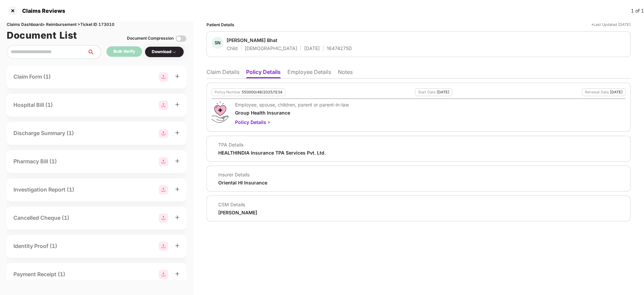
click at [219, 68] on li "Claim Details" at bounding box center [222, 73] width 33 height 10
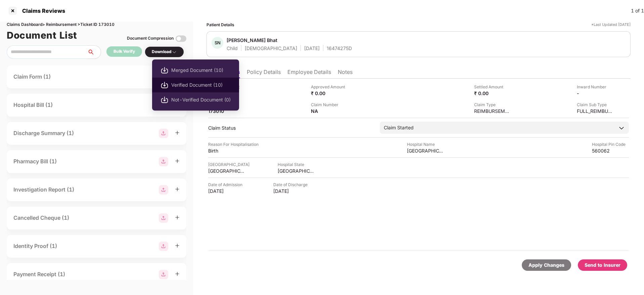
click at [194, 88] on span "Verified Document (10)" at bounding box center [200, 84] width 59 height 7
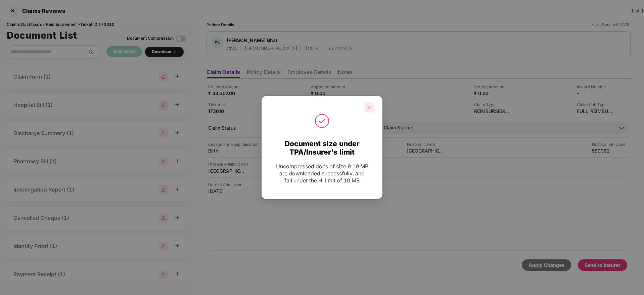
click at [365, 111] on div at bounding box center [369, 107] width 10 height 10
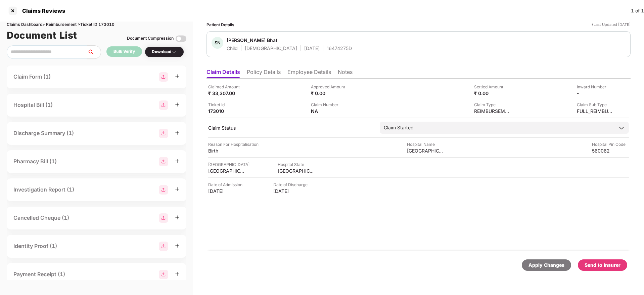
click at [592, 264] on div "Send to Insurer" at bounding box center [602, 264] width 36 height 7
click at [274, 76] on li "Policy Details" at bounding box center [264, 73] width 34 height 10
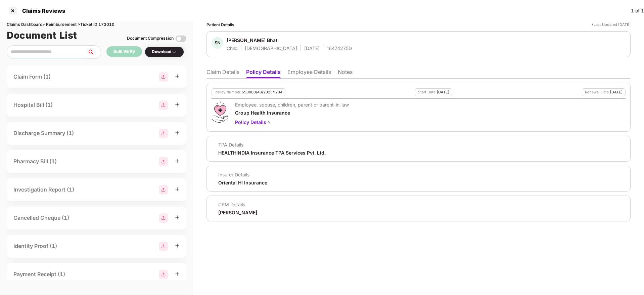
click at [295, 75] on li "Employee Details" at bounding box center [309, 73] width 44 height 10
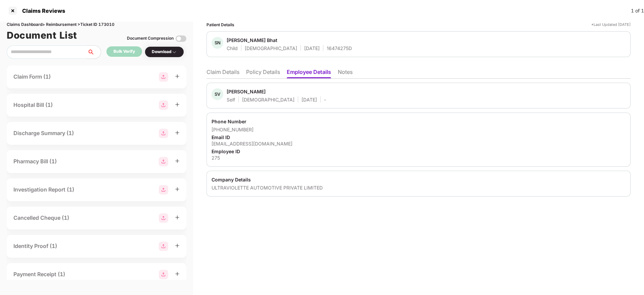
click at [258, 70] on li "Policy Details" at bounding box center [263, 73] width 34 height 10
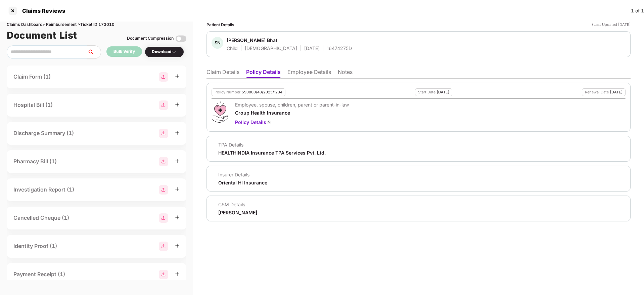
click at [222, 70] on li "Claim Details" at bounding box center [222, 73] width 33 height 10
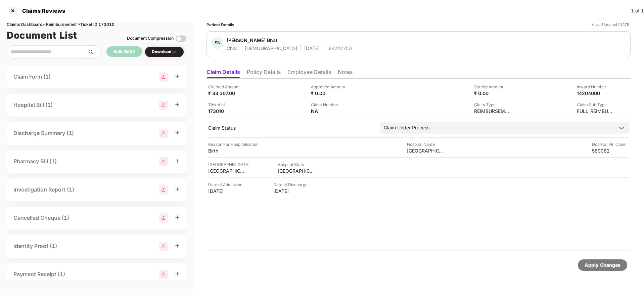
click at [585, 97] on div "Claimed Amount ₹ 33,307.00 Approved Amount ₹ 0.00 Settled Amount ₹ 0.00 Inward …" at bounding box center [418, 99] width 421 height 31
copy div "14204000"
click at [327, 47] on div "16474275D" at bounding box center [339, 48] width 25 height 6
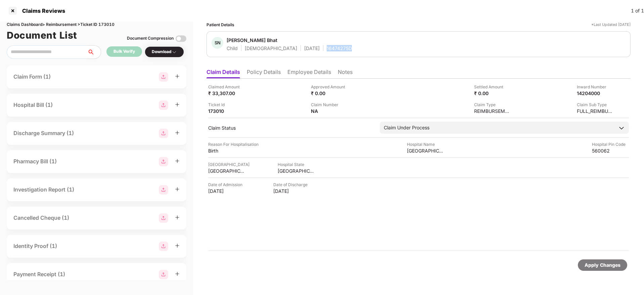
copy div "16474275D"
click at [273, 73] on li "Policy Details" at bounding box center [264, 73] width 34 height 10
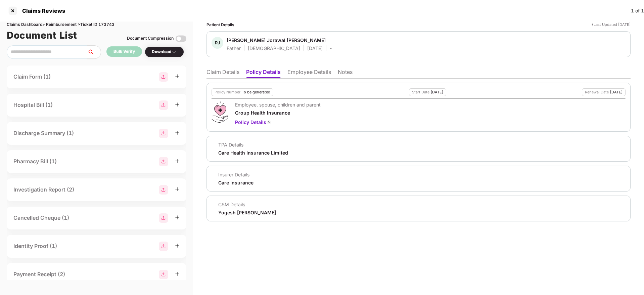
click at [226, 71] on li "Claim Details" at bounding box center [222, 73] width 33 height 10
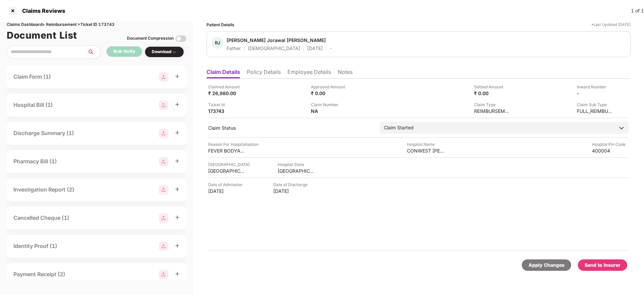
click at [302, 72] on li "Employee Details" at bounding box center [309, 73] width 44 height 10
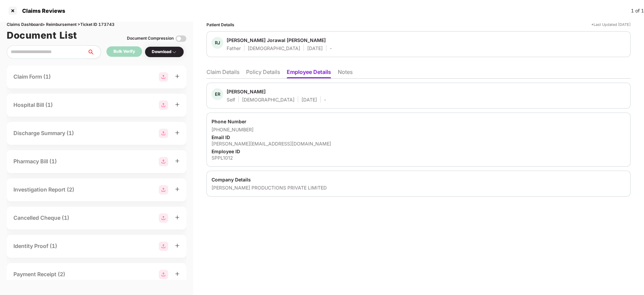
click at [256, 142] on div "eshita@swastikproductions.com" at bounding box center [418, 143] width 414 height 6
copy div "eshita@swastikproductions.com"
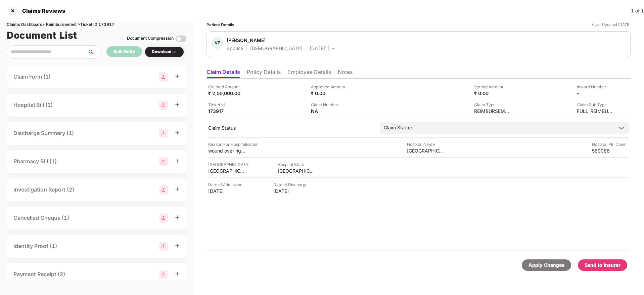
click at [258, 68] on li "Policy Details" at bounding box center [264, 73] width 34 height 10
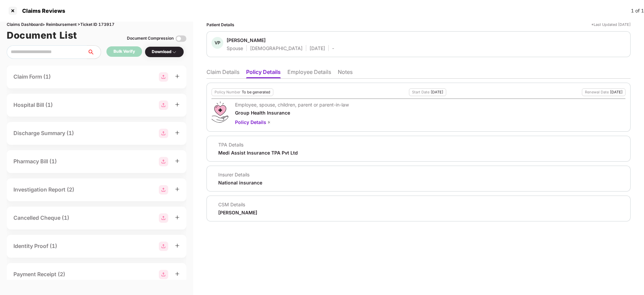
click at [226, 73] on li "Claim Details" at bounding box center [222, 73] width 33 height 10
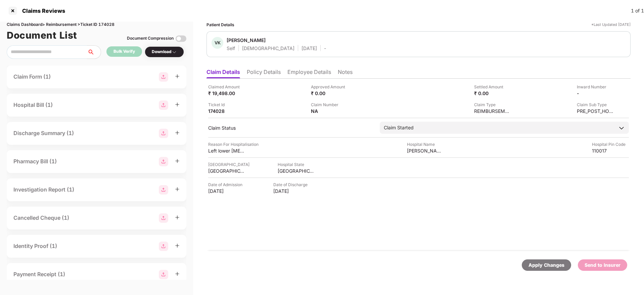
click at [261, 76] on li "Policy Details" at bounding box center [264, 73] width 34 height 10
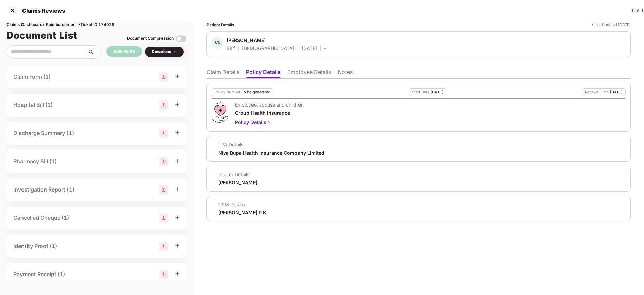
click at [222, 70] on li "Claim Details" at bounding box center [222, 73] width 33 height 10
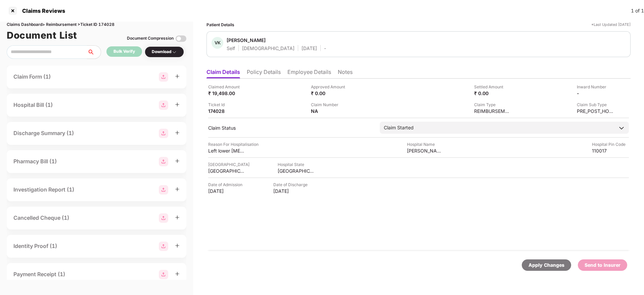
click at [271, 71] on li "Policy Details" at bounding box center [264, 73] width 34 height 10
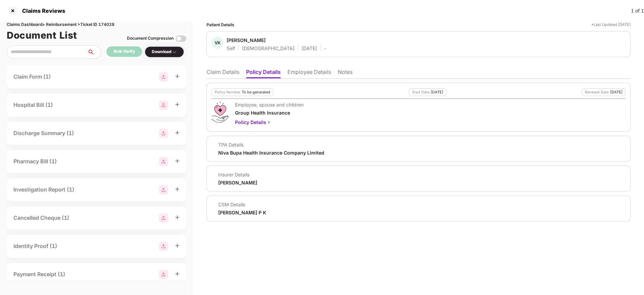
click at [219, 69] on li "Claim Details" at bounding box center [222, 73] width 33 height 10
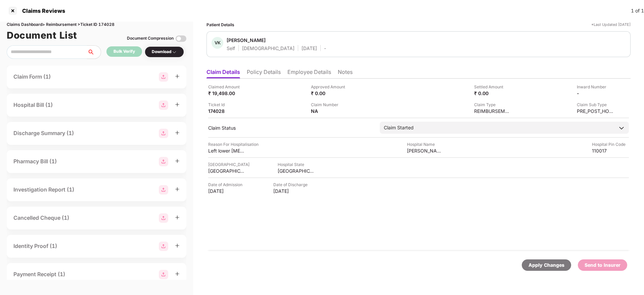
click at [309, 77] on li "Employee Details" at bounding box center [309, 73] width 44 height 10
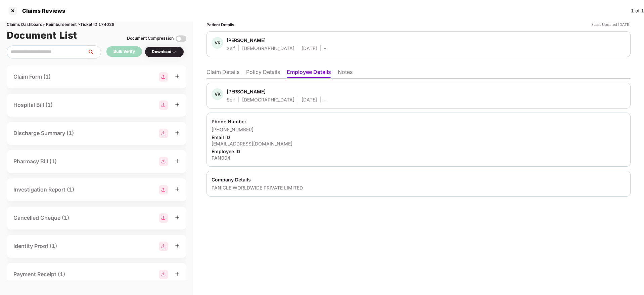
click at [238, 145] on div "[EMAIL_ADDRESS][DOMAIN_NAME]" at bounding box center [418, 143] width 414 height 6
copy div "[EMAIL_ADDRESS][DOMAIN_NAME]"
drag, startPoint x: 220, startPoint y: 128, endPoint x: 250, endPoint y: 129, distance: 30.2
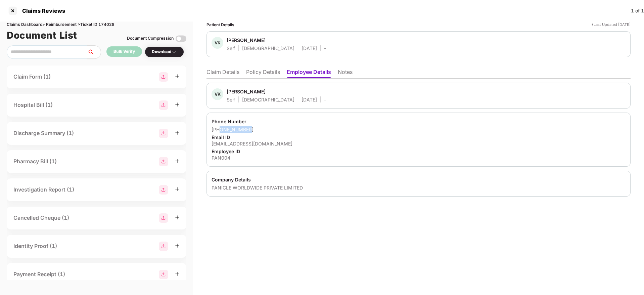
click at [250, 129] on div "[PHONE_NUMBER]" at bounding box center [418, 129] width 414 height 6
copy div "8826925540"
click at [224, 77] on li "Claim Details" at bounding box center [222, 73] width 33 height 10
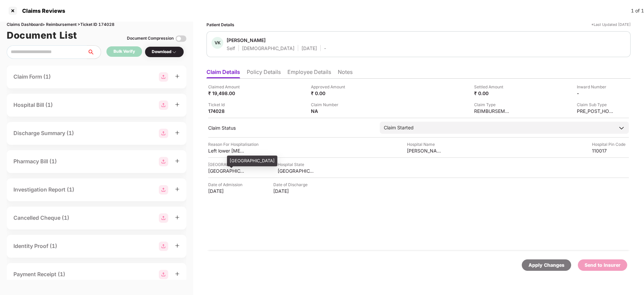
click at [213, 172] on div "[GEOGRAPHIC_DATA]" at bounding box center [226, 171] width 37 height 6
copy div "[GEOGRAPHIC_DATA]"
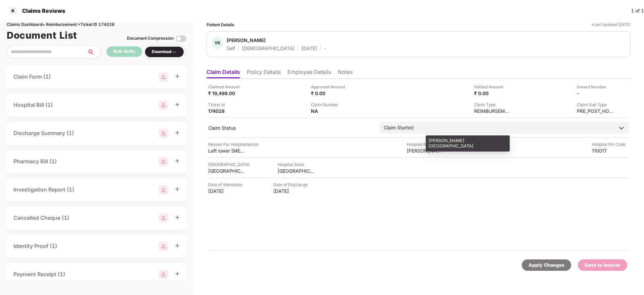
click at [414, 149] on div "[PERSON_NAME][GEOGRAPHIC_DATA]" at bounding box center [425, 150] width 37 height 6
click at [414, 149] on div "Aakash Hospital" at bounding box center [425, 150] width 37 height 6
copy div "Aakash Hospital"
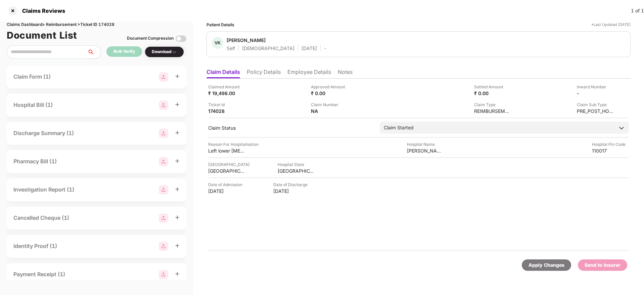
click at [277, 105] on div "Ticket Id 174028" at bounding box center [257, 107] width 98 height 13
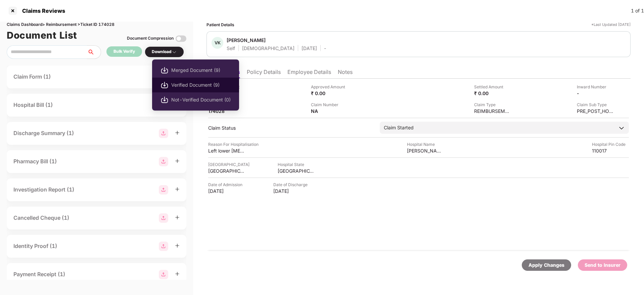
click at [191, 83] on span "Verified Document (9)" at bounding box center [200, 84] width 59 height 7
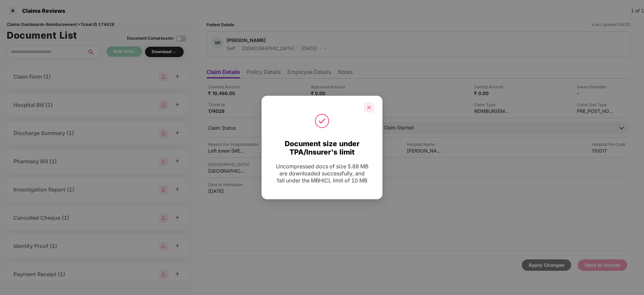
click at [369, 108] on icon "close" at bounding box center [369, 107] width 5 height 5
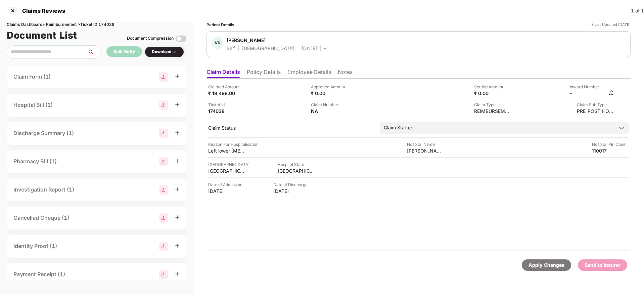
click at [610, 93] on img at bounding box center [610, 92] width 5 height 5
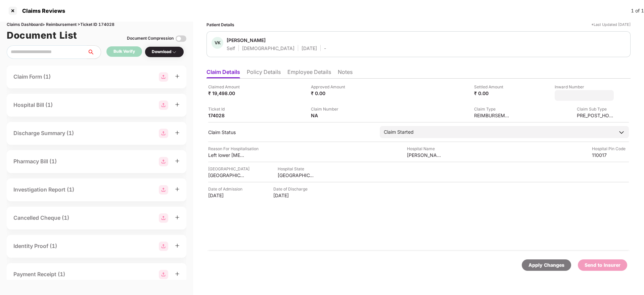
type input "**********"
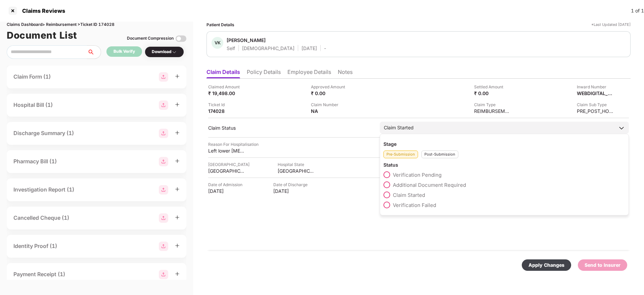
click at [432, 156] on div "Post-Submission" at bounding box center [439, 154] width 37 height 8
click at [388, 183] on span at bounding box center [386, 184] width 7 height 7
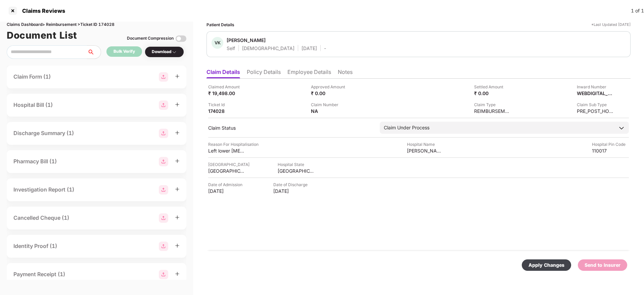
click at [540, 262] on div "Apply Changes" at bounding box center [546, 264] width 36 height 7
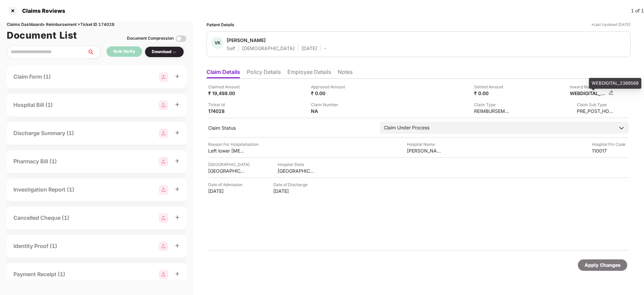
click at [587, 94] on div "WEBDIGITAL_2389568" at bounding box center [588, 93] width 37 height 6
copy div "WEBDIGITAL_2389568"
click at [268, 77] on li "Policy Details" at bounding box center [264, 73] width 34 height 10
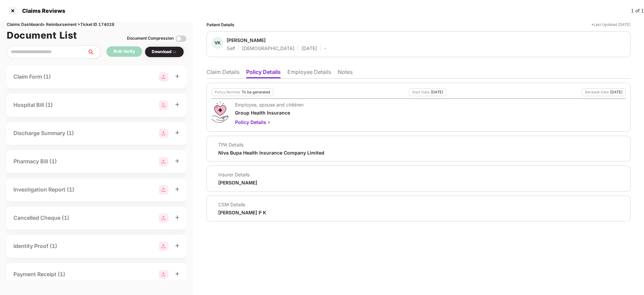
click at [229, 72] on li "Claim Details" at bounding box center [222, 73] width 33 height 10
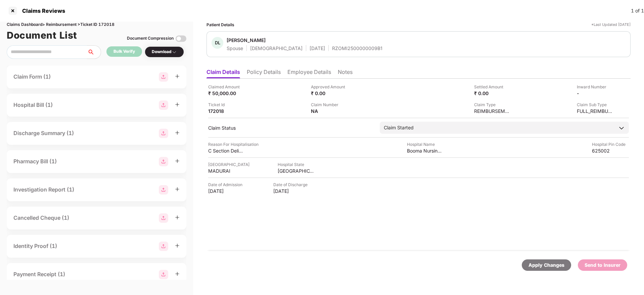
click at [332, 48] on div "RZOMI2500000009B1" at bounding box center [357, 48] width 50 height 6
copy div "RZOMI2500000009B1"
click at [266, 71] on li "Policy Details" at bounding box center [264, 73] width 34 height 10
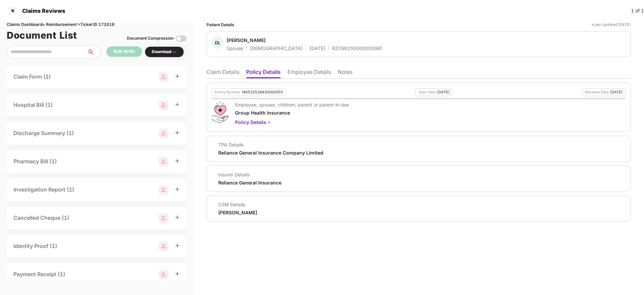
click at [264, 94] on div "140532528430000055" at bounding box center [262, 92] width 41 height 4
copy div "140532528430000055"
click at [228, 70] on li "Claim Details" at bounding box center [222, 73] width 33 height 10
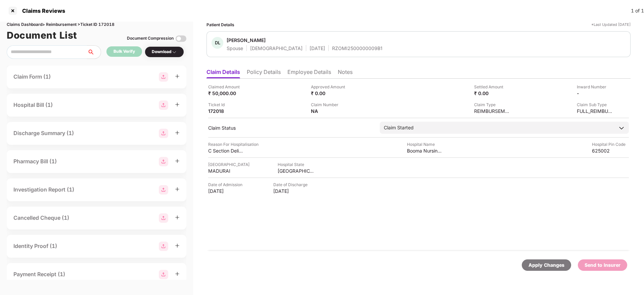
click at [266, 73] on li "Policy Details" at bounding box center [264, 73] width 34 height 10
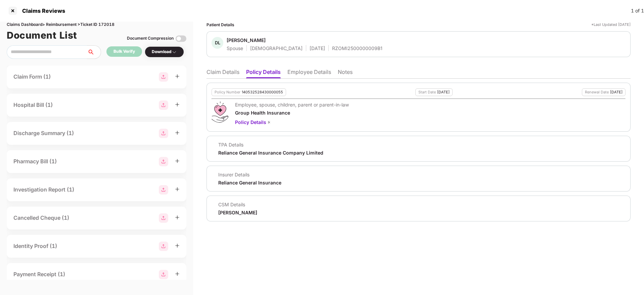
click at [225, 73] on li "Claim Details" at bounding box center [222, 73] width 33 height 10
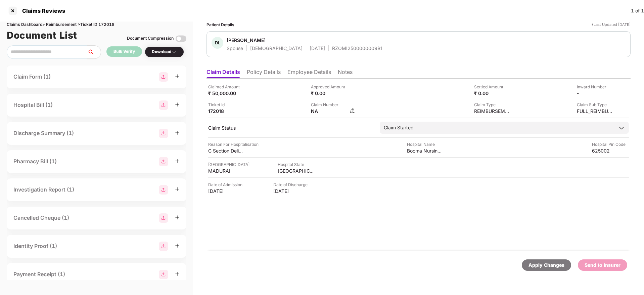
click at [353, 111] on img at bounding box center [351, 110] width 5 height 5
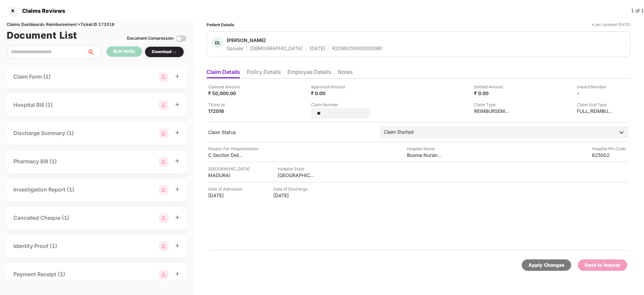
type input "*"
type input "**********"
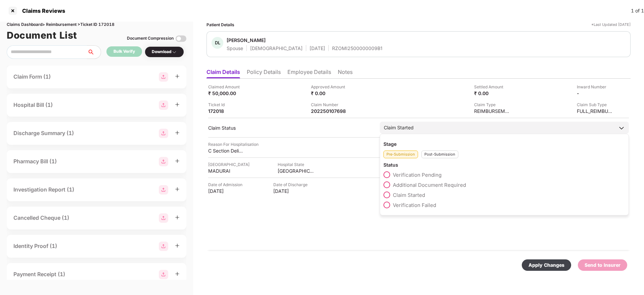
click at [437, 159] on div "Stage Pre-Submission Post-Submission Status Verification Pending Additional Doc…" at bounding box center [504, 175] width 249 height 82
click at [432, 150] on div "Pre-Submission Post-Submission" at bounding box center [504, 152] width 242 height 11
click at [436, 152] on div "Post-Submission" at bounding box center [439, 154] width 37 height 8
click at [389, 183] on span at bounding box center [386, 184] width 7 height 7
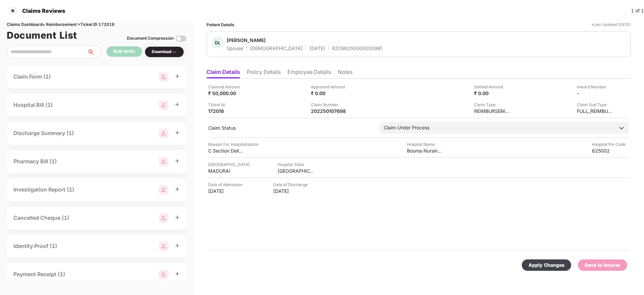
click at [538, 262] on div "Apply Changes" at bounding box center [546, 264] width 36 height 7
click at [270, 74] on li "Policy Details" at bounding box center [264, 73] width 34 height 10
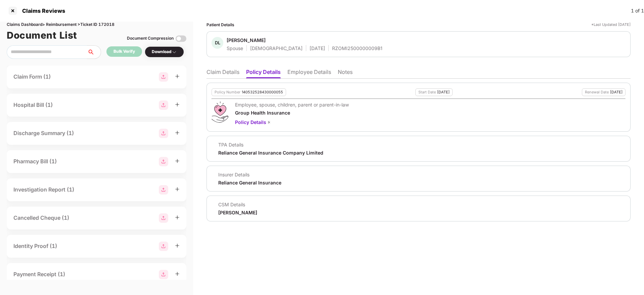
click at [222, 72] on li "Claim Details" at bounding box center [222, 73] width 33 height 10
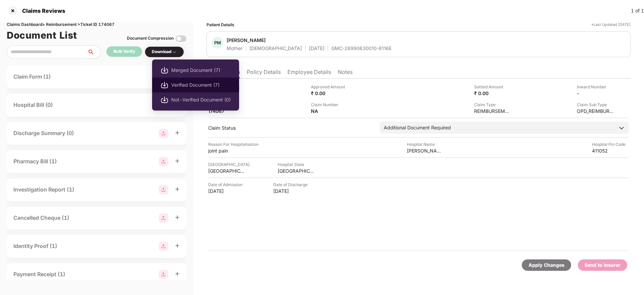
click at [196, 83] on span "Verified Document (7)" at bounding box center [200, 84] width 59 height 7
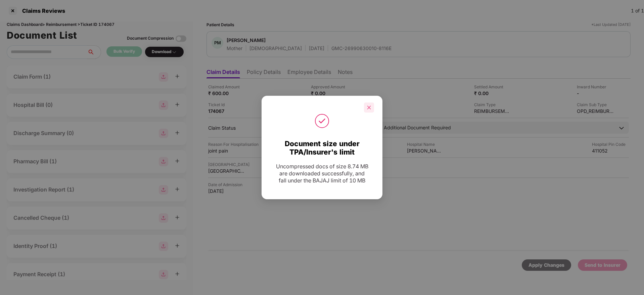
click at [367, 107] on icon "close" at bounding box center [369, 107] width 5 height 5
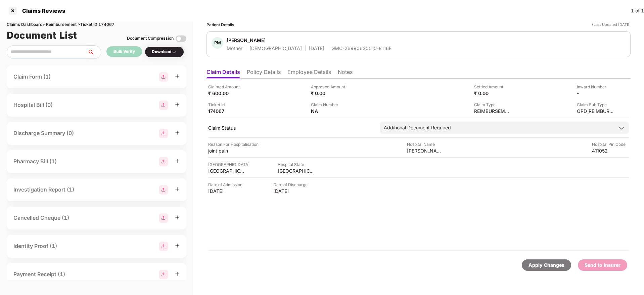
click at [312, 44] on span "[PERSON_NAME]" at bounding box center [309, 41] width 165 height 8
click at [331, 48] on div "GMC-26990630010-8116E" at bounding box center [361, 48] width 60 height 6
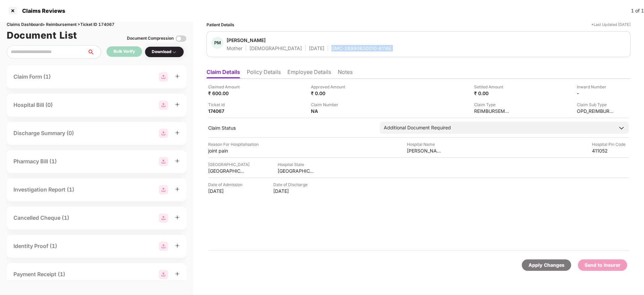
click at [331, 48] on div "GMC-26990630010-8116E" at bounding box center [361, 48] width 60 height 6
copy div "GMC-26990630010-8116E"
click at [261, 76] on li "Policy Details" at bounding box center [264, 73] width 34 height 10
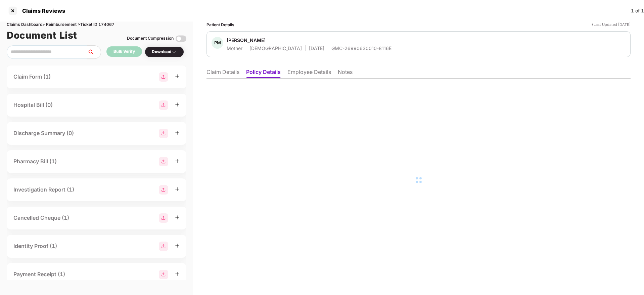
click at [298, 75] on li "Employee Details" at bounding box center [309, 73] width 44 height 10
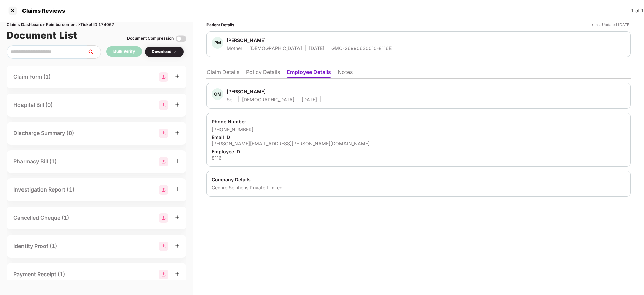
click at [248, 144] on div "[PERSON_NAME][EMAIL_ADDRESS][PERSON_NAME][DOMAIN_NAME]" at bounding box center [418, 143] width 414 height 6
copy div "[PERSON_NAME][EMAIL_ADDRESS][PERSON_NAME][DOMAIN_NAME]"
click at [227, 69] on li "Claim Details" at bounding box center [222, 73] width 33 height 10
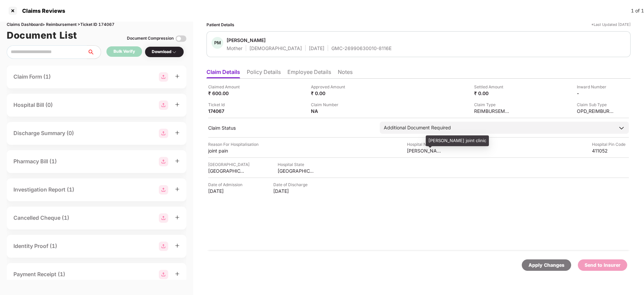
click at [422, 151] on div "[PERSON_NAME] joint clinic" at bounding box center [425, 150] width 37 height 6
copy div "[PERSON_NAME] joint clinic"
click at [211, 153] on div "joint pain" at bounding box center [226, 150] width 37 height 6
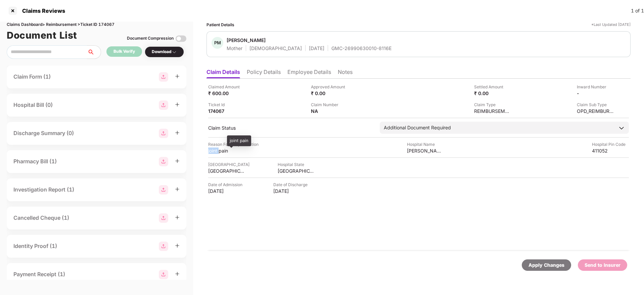
click at [211, 153] on div "joint pain" at bounding box center [226, 150] width 37 height 6
copy div "joint pain"
click at [298, 71] on li "Employee Details" at bounding box center [309, 73] width 44 height 10
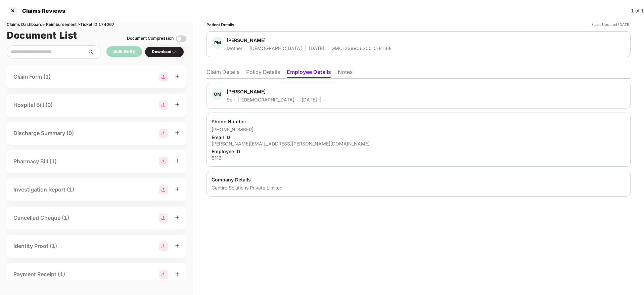
click at [239, 141] on div "[PERSON_NAME][EMAIL_ADDRESS][PERSON_NAME][DOMAIN_NAME]" at bounding box center [418, 143] width 414 height 6
copy div "[PERSON_NAME][EMAIL_ADDRESS][PERSON_NAME][DOMAIN_NAME]"
drag, startPoint x: 221, startPoint y: 129, endPoint x: 249, endPoint y: 129, distance: 28.5
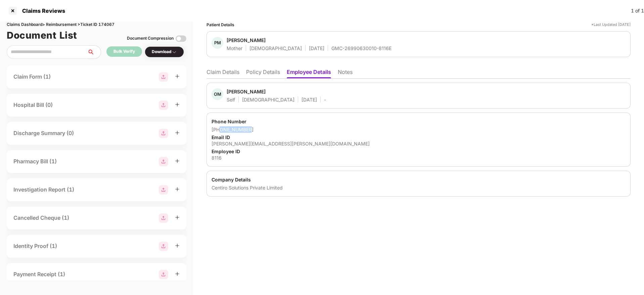
click at [249, 129] on div "[PHONE_NUMBER]" at bounding box center [418, 129] width 414 height 6
copy div "8956052853"
click at [104, 26] on div "Claims Dashboard > Reimbursement > Ticket ID 174067" at bounding box center [97, 24] width 180 height 6
copy div "174067"
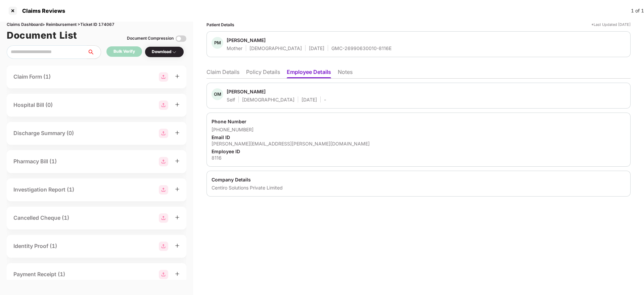
click at [252, 124] on div "Phone Number" at bounding box center [418, 121] width 414 height 6
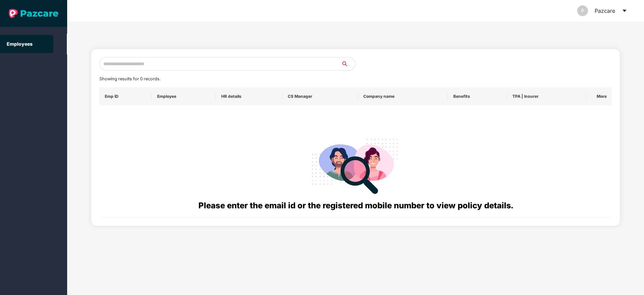
drag, startPoint x: 0, startPoint y: 0, endPoint x: 128, endPoint y: 65, distance: 143.4
click at [128, 65] on input "text" at bounding box center [220, 63] width 242 height 13
paste input "**********"
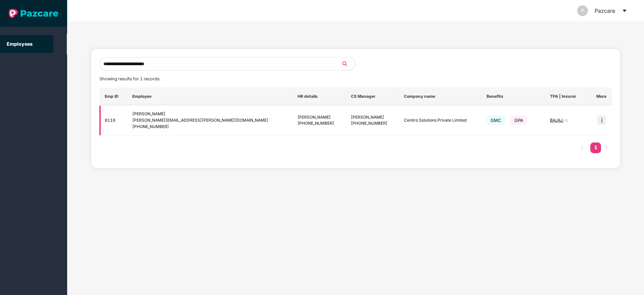
type input "**********"
click at [597, 122] on img at bounding box center [601, 119] width 9 height 9
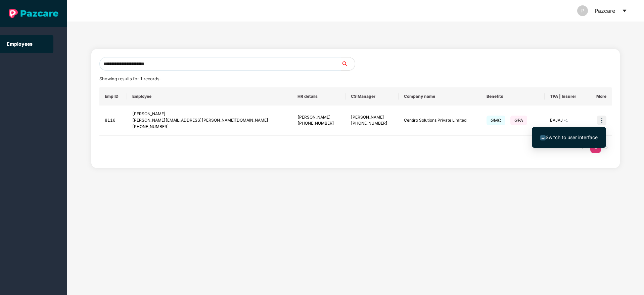
click at [571, 134] on span "Switch to user interface" at bounding box center [568, 137] width 57 height 7
